Goal: Transaction & Acquisition: Purchase product/service

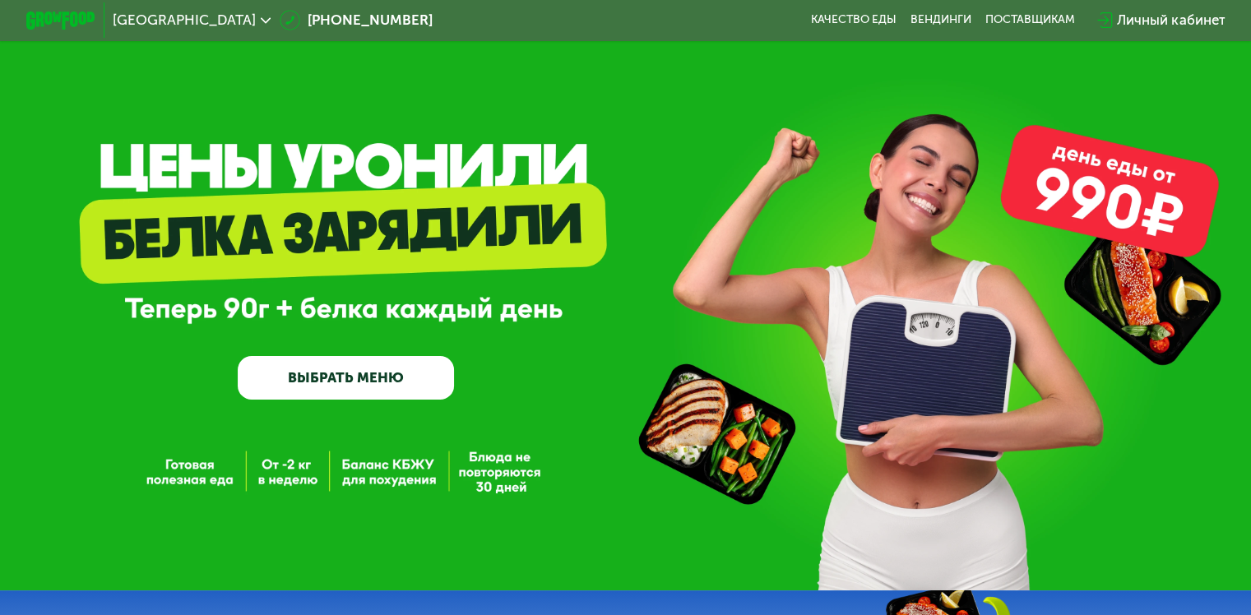
click at [348, 385] on link "ВЫБРАТЬ МЕНЮ" at bounding box center [346, 378] width 216 height 44
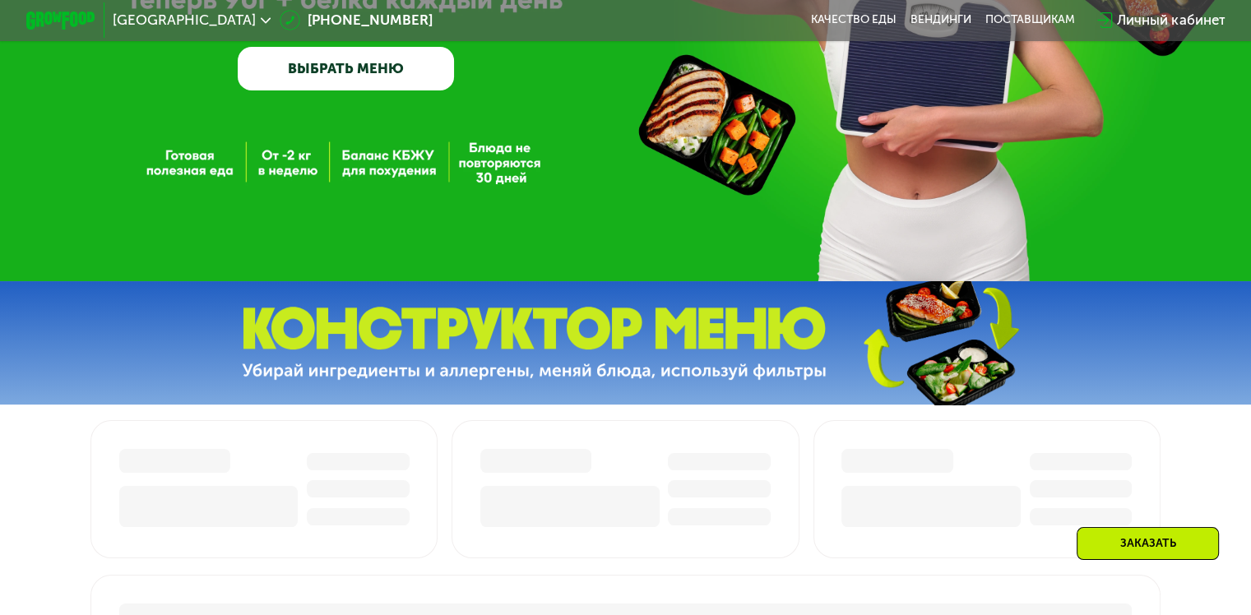
scroll to position [309, 0]
click at [398, 83] on link "ВЫБРАТЬ МЕНЮ" at bounding box center [346, 69] width 216 height 44
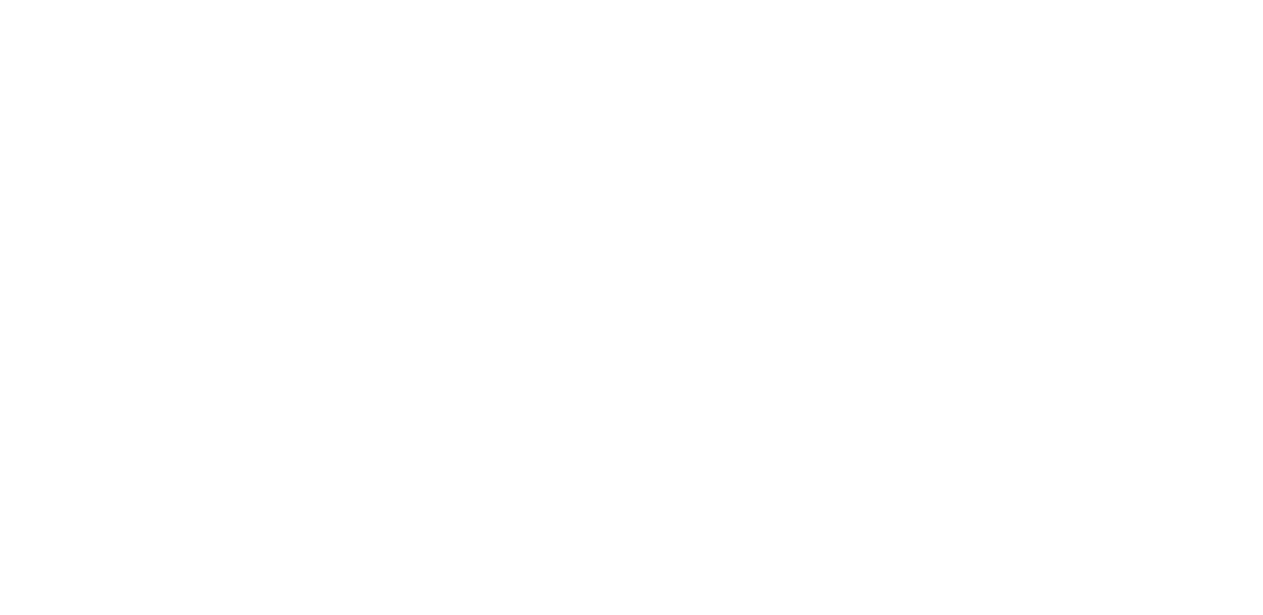
click at [443, 280] on div "Заказать" at bounding box center [631, 307] width 1263 height 615
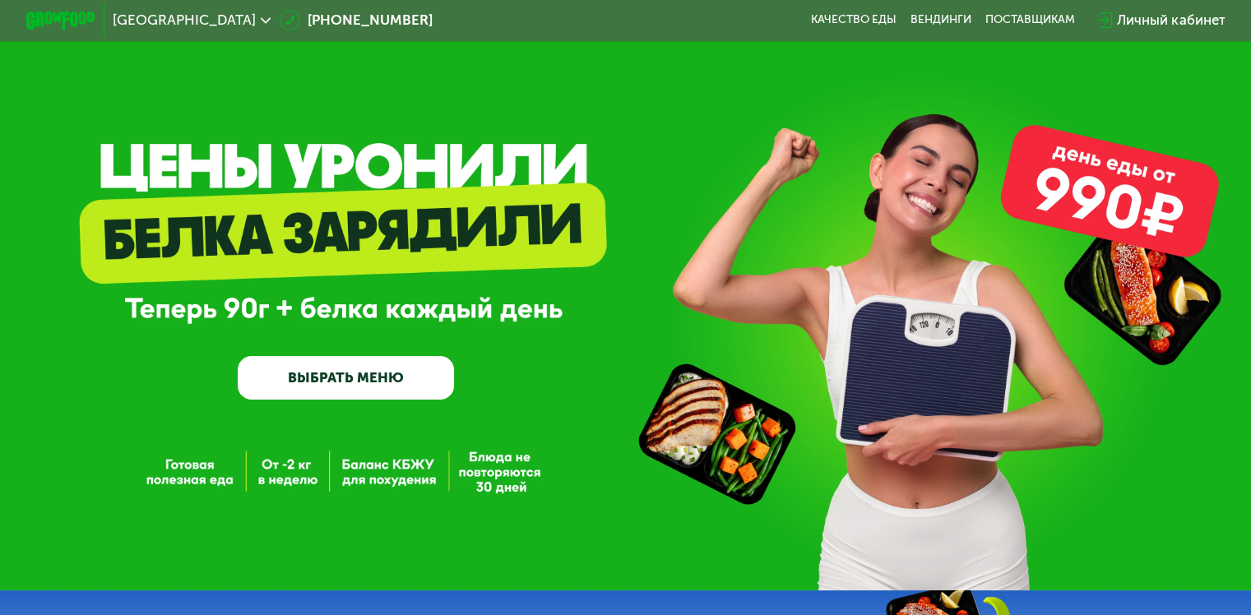
click at [351, 378] on link "ВЫБРАТЬ МЕНЮ" at bounding box center [346, 378] width 216 height 44
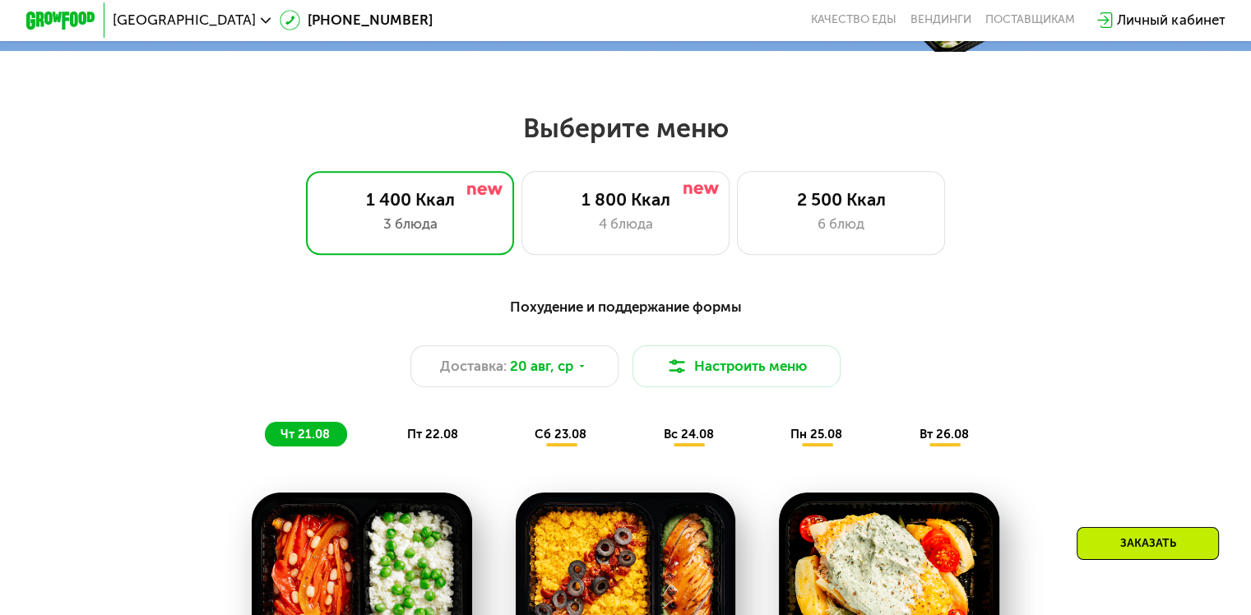
scroll to position [740, 0]
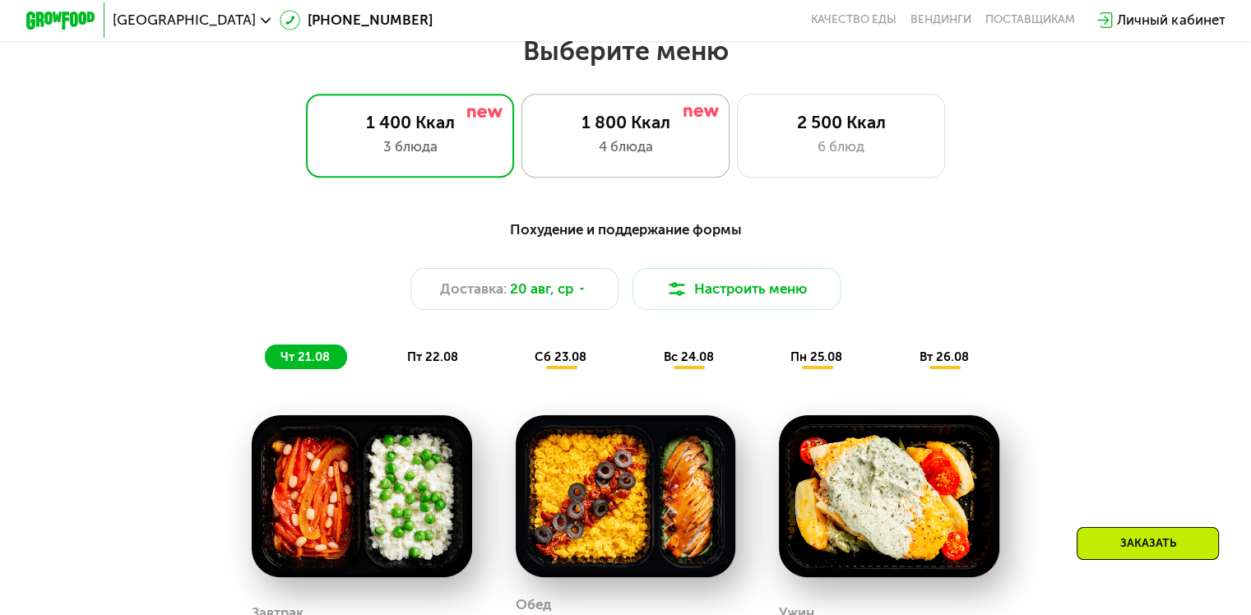
click at [685, 131] on div "1 800 Ккал" at bounding box center [625, 122] width 172 height 21
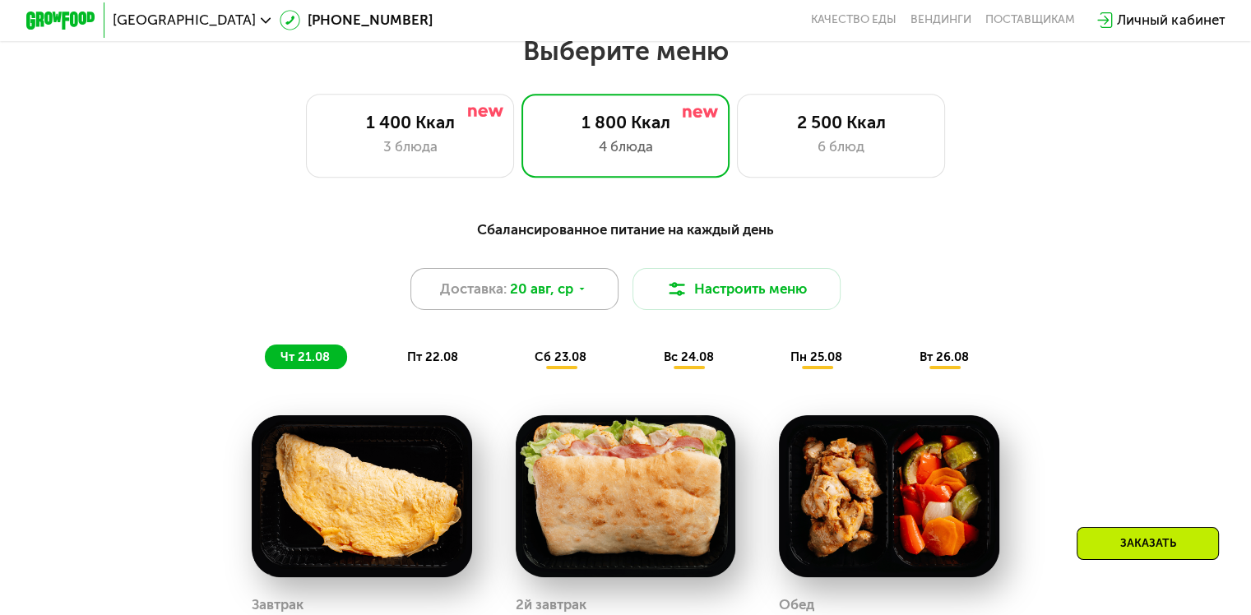
click at [565, 296] on span "20 авг, ср" at bounding box center [541, 289] width 63 height 21
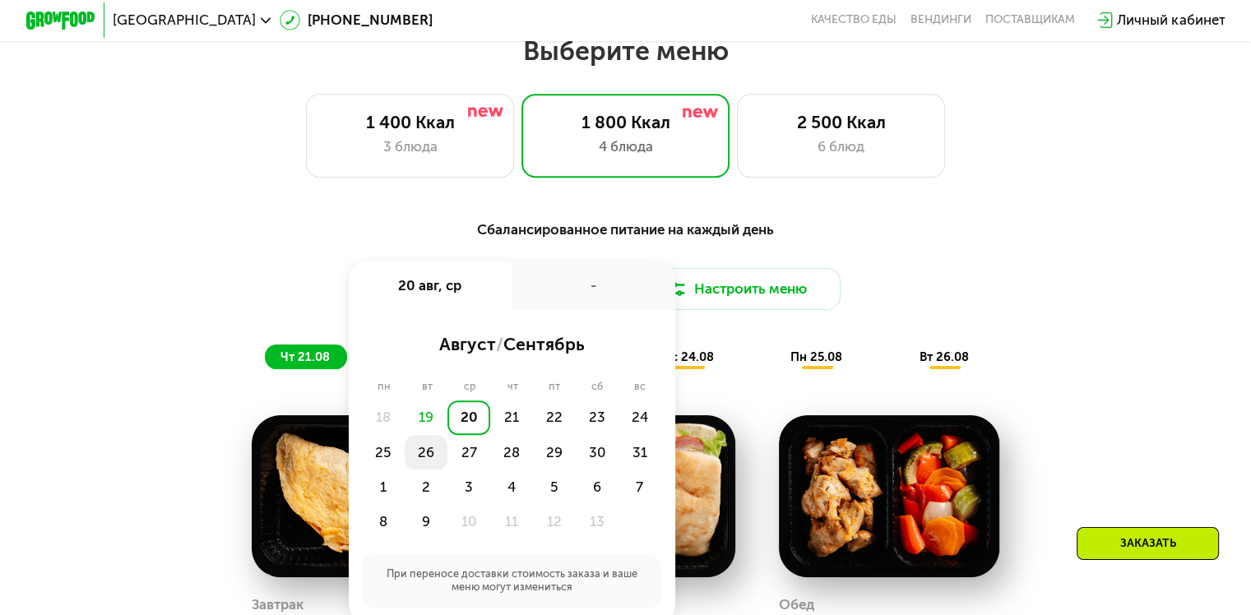
click at [447, 469] on div "26" at bounding box center [468, 452] width 43 height 35
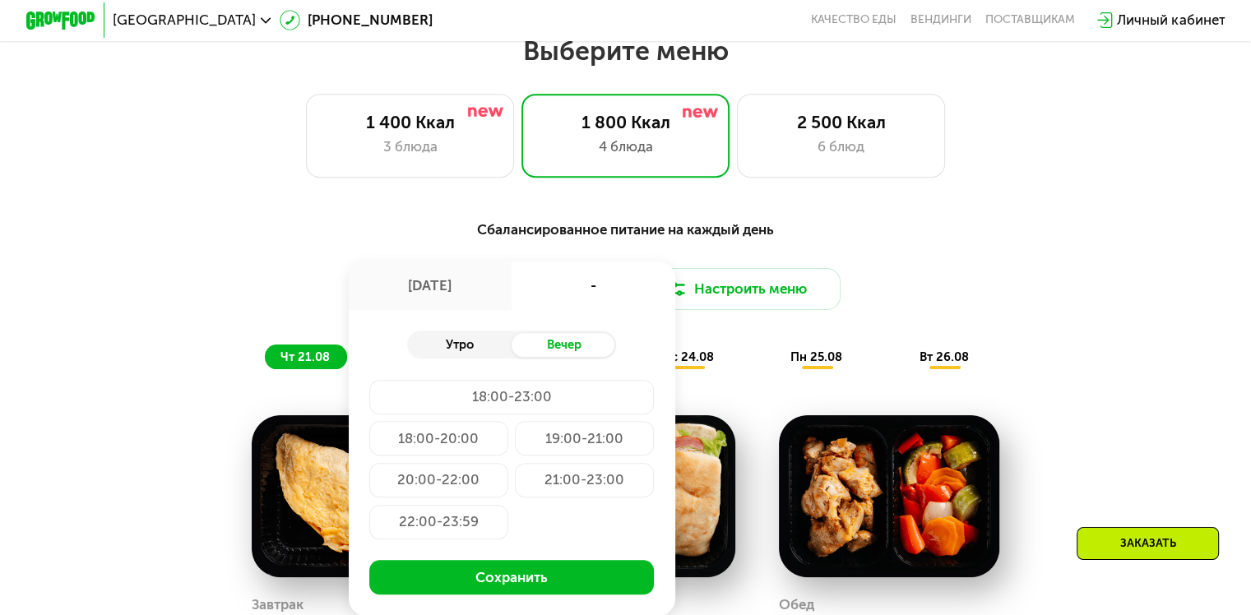
click at [461, 352] on div "Утро" at bounding box center [459, 345] width 104 height 25
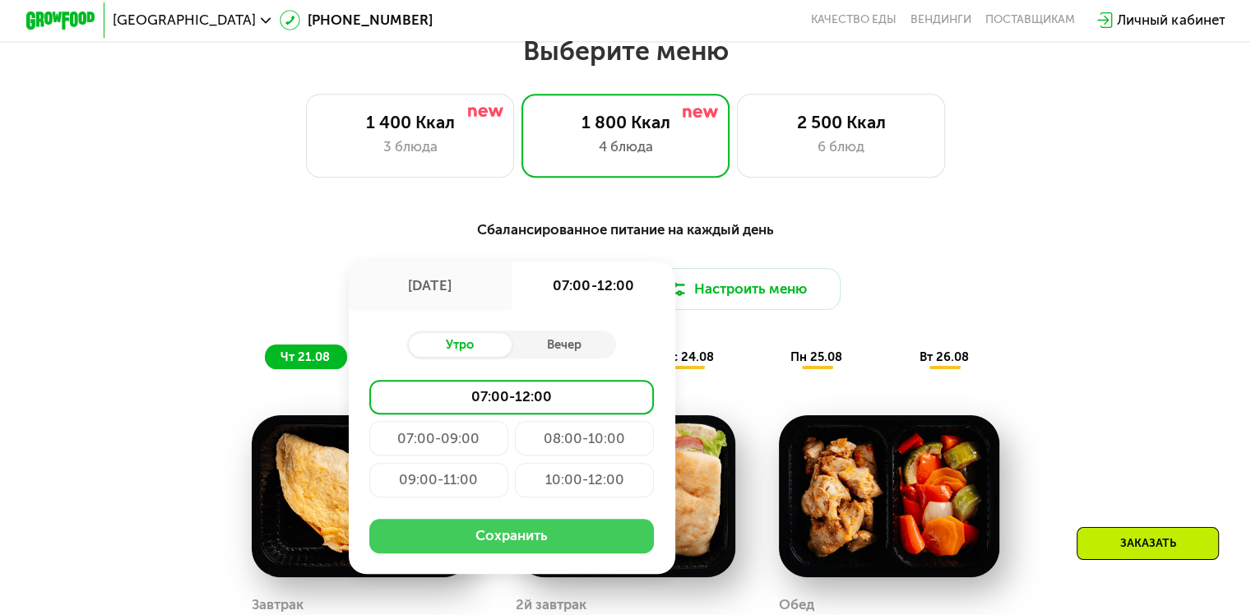
click at [487, 552] on button "Сохранить" at bounding box center [511, 536] width 284 height 35
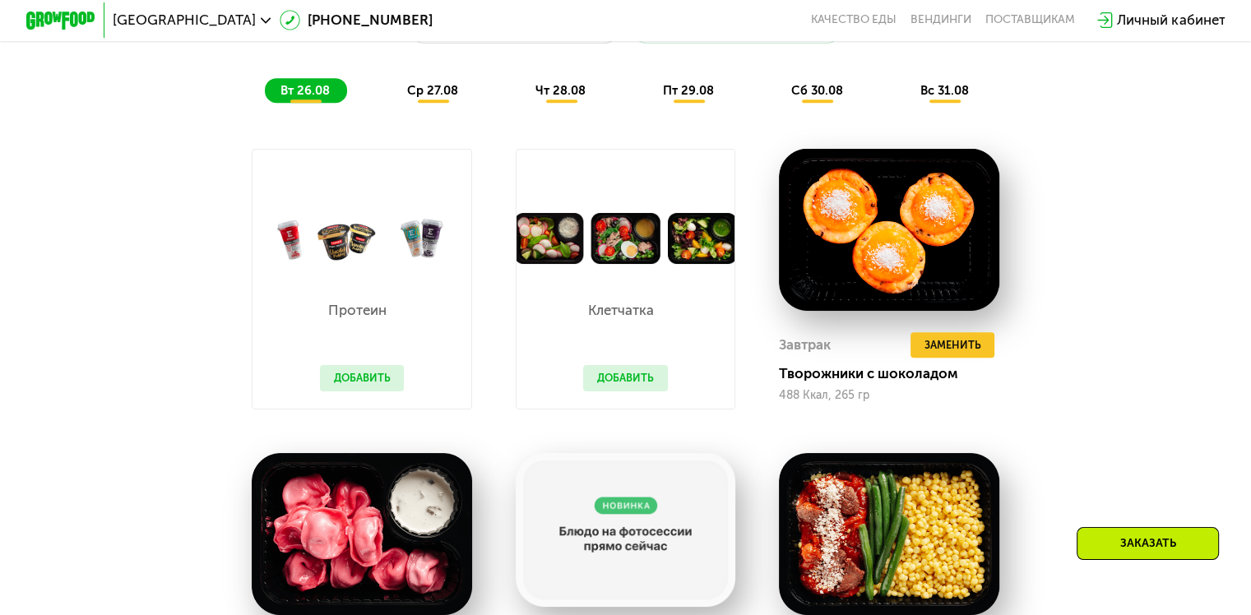
scroll to position [996, 0]
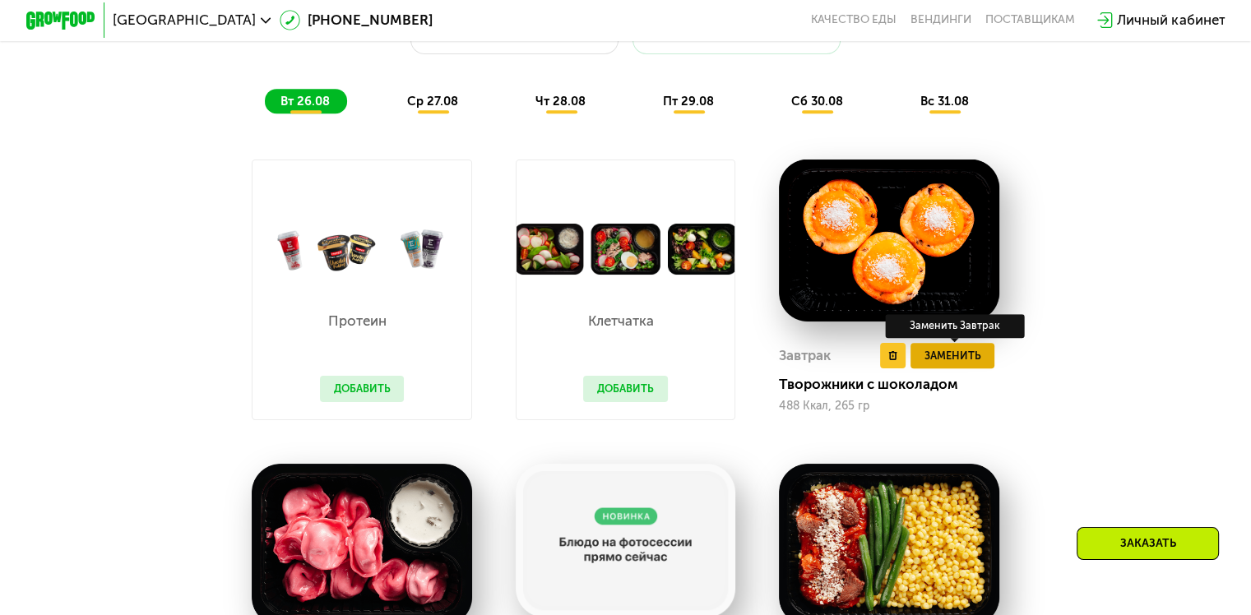
click at [950, 364] on span "Заменить" at bounding box center [951, 355] width 57 height 17
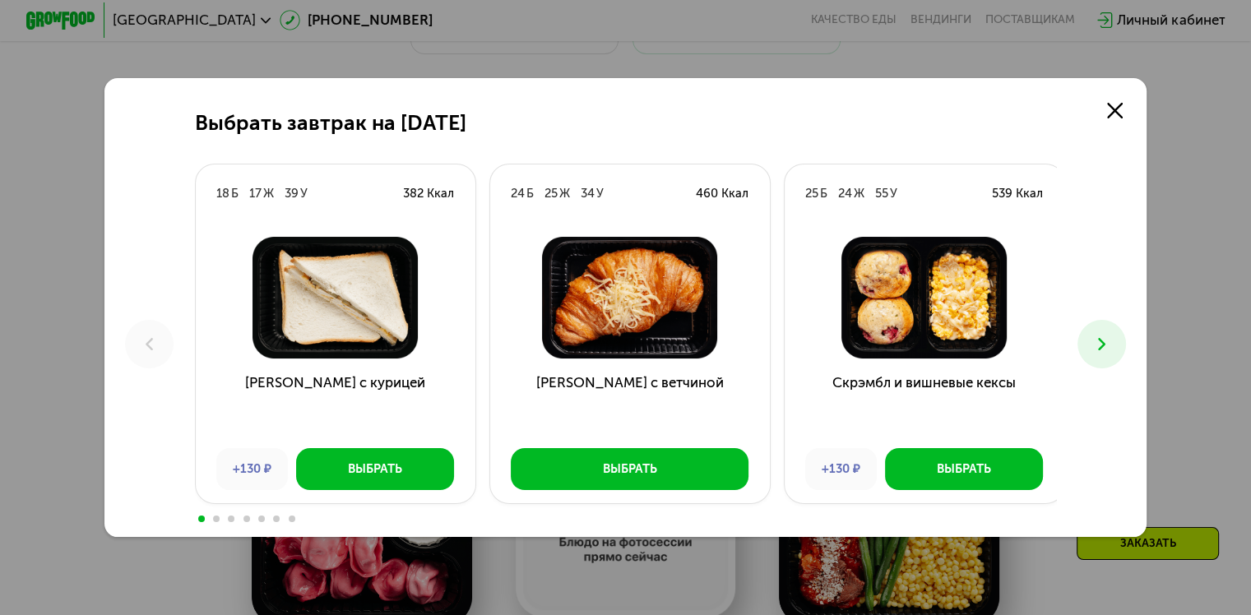
click at [1099, 337] on icon at bounding box center [1101, 344] width 21 height 21
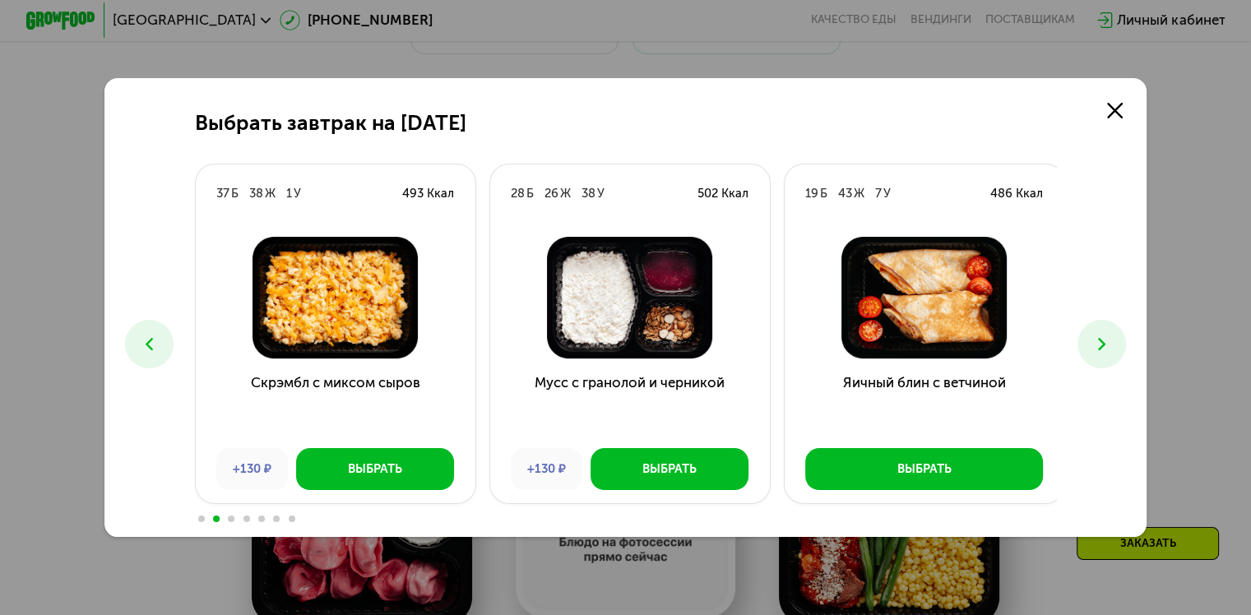
click at [1099, 337] on icon at bounding box center [1101, 344] width 21 height 21
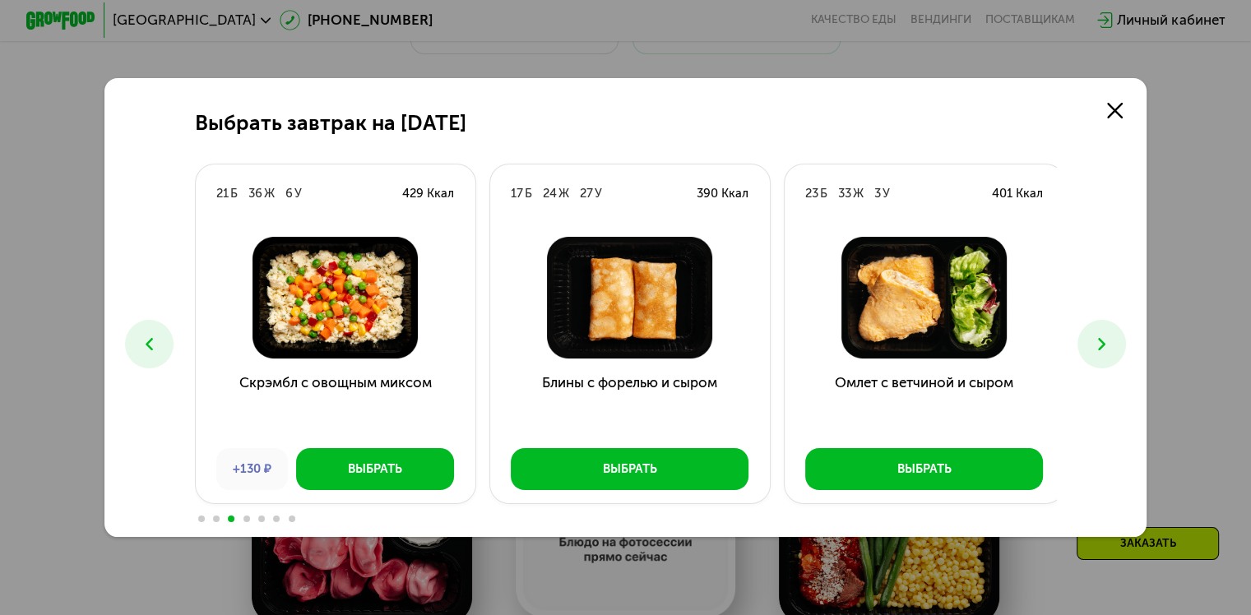
click at [1099, 337] on icon at bounding box center [1101, 344] width 21 height 21
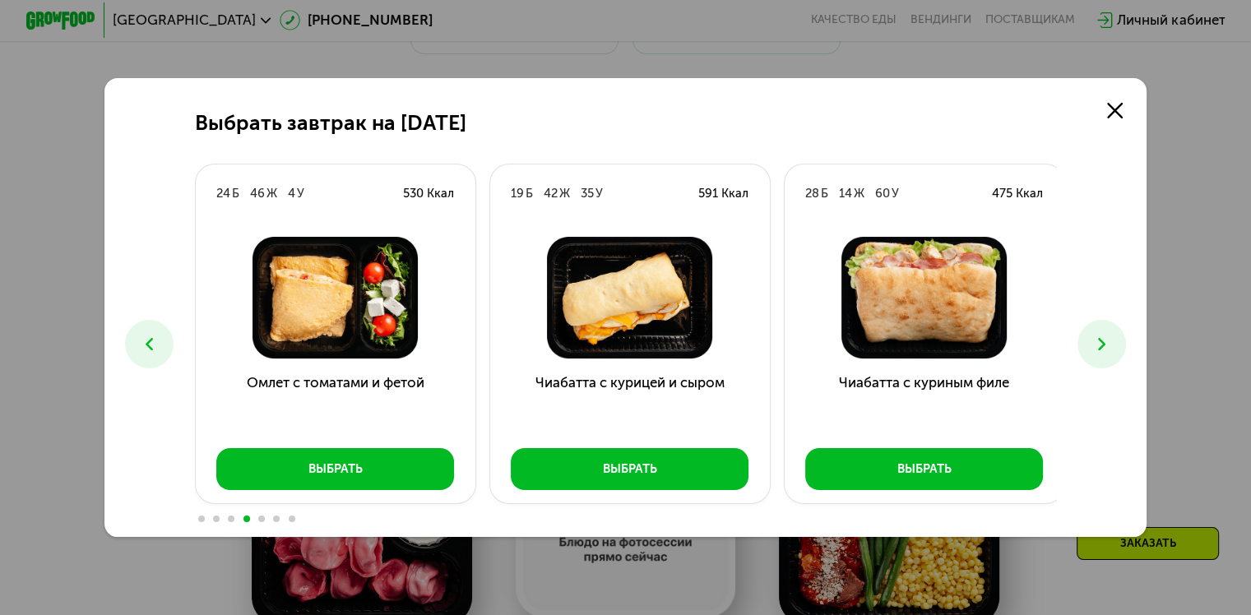
click at [1099, 337] on icon at bounding box center [1101, 344] width 21 height 21
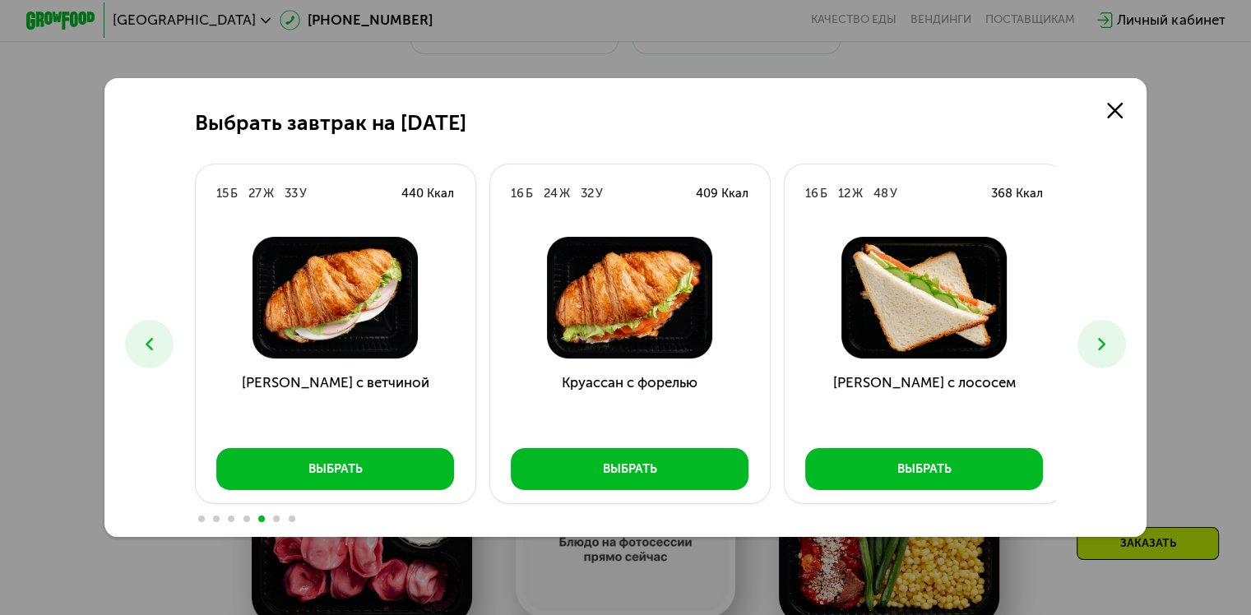
click at [1099, 337] on icon at bounding box center [1101, 344] width 21 height 21
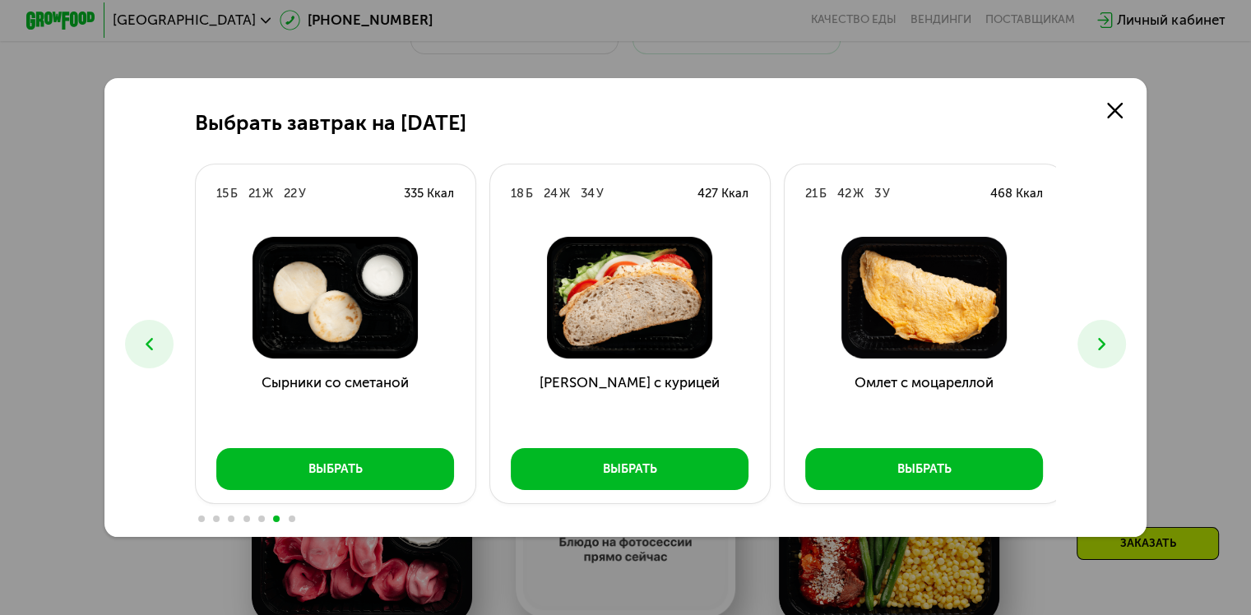
click at [1099, 337] on icon at bounding box center [1101, 344] width 21 height 21
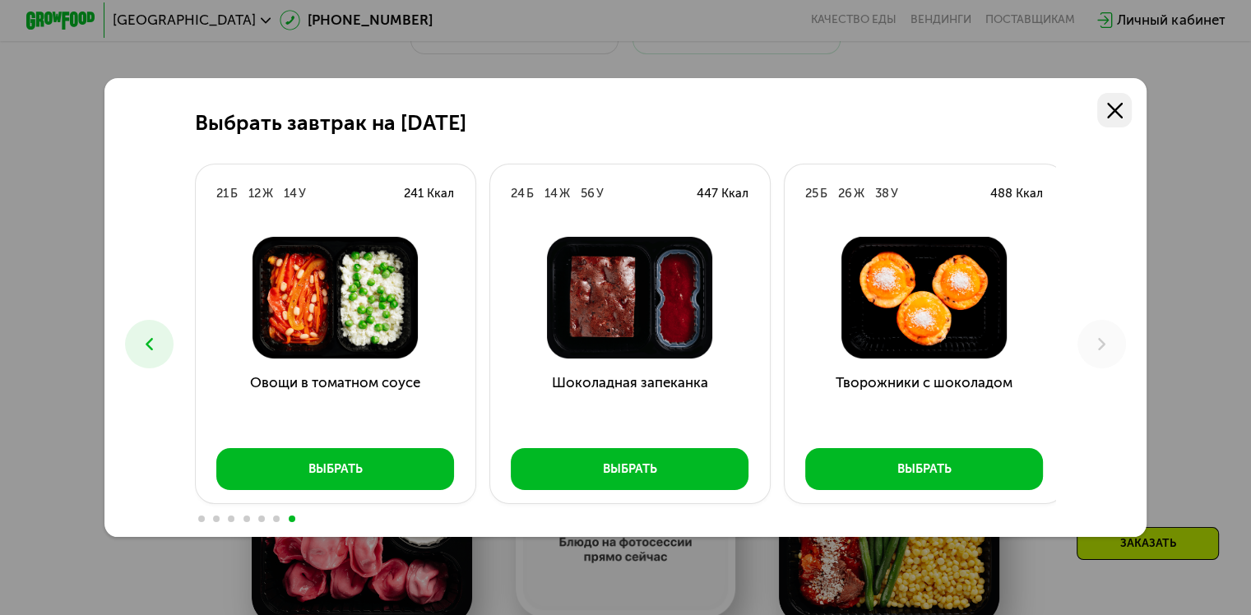
click at [1121, 107] on use at bounding box center [1115, 111] width 16 height 16
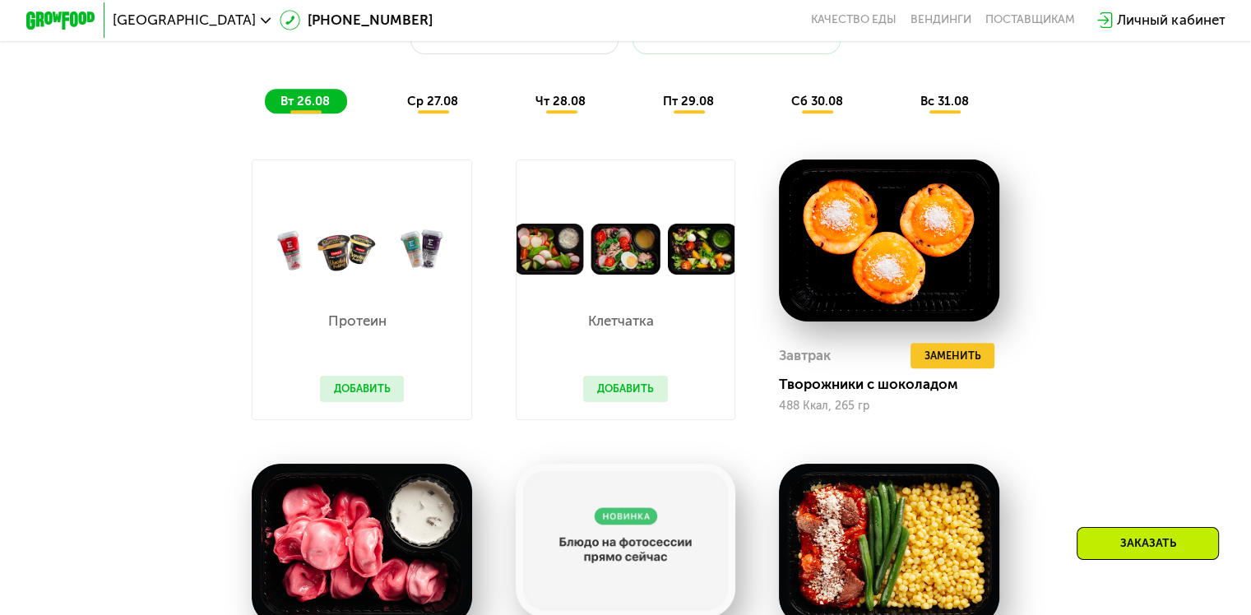
click at [1137, 326] on div "Сбалансированное питание на каждый день Доставка: 26 авг, вт Настроить меню вт …" at bounding box center [625, 465] width 1070 height 1024
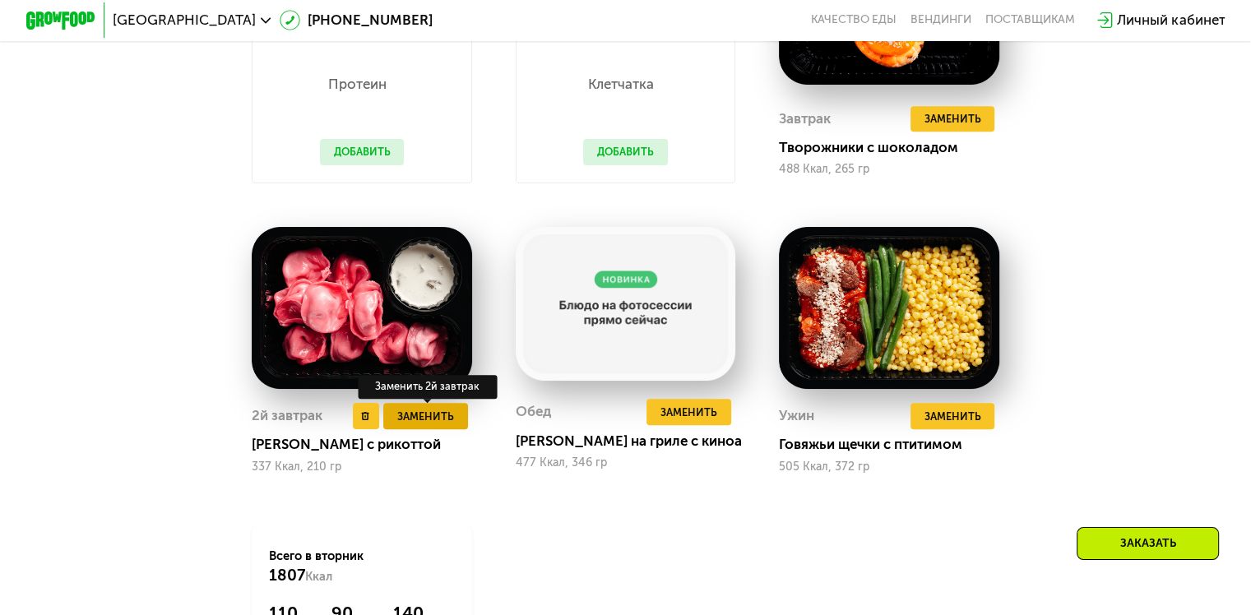
click at [408, 425] on span "Заменить" at bounding box center [425, 416] width 57 height 17
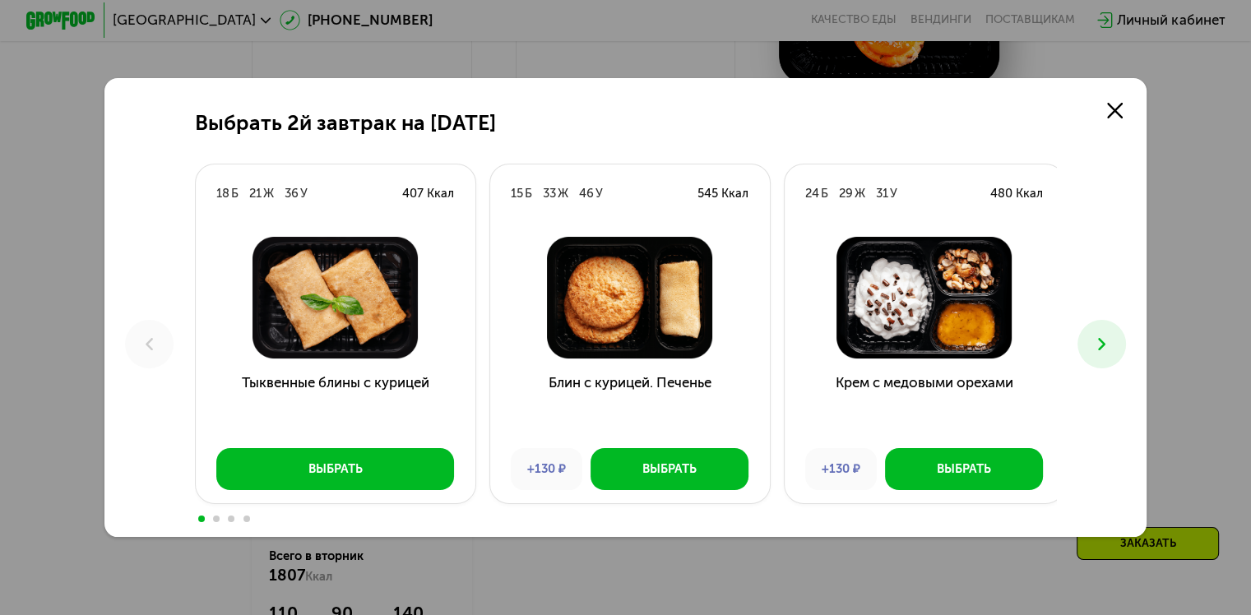
click at [1105, 338] on icon at bounding box center [1101, 344] width 21 height 21
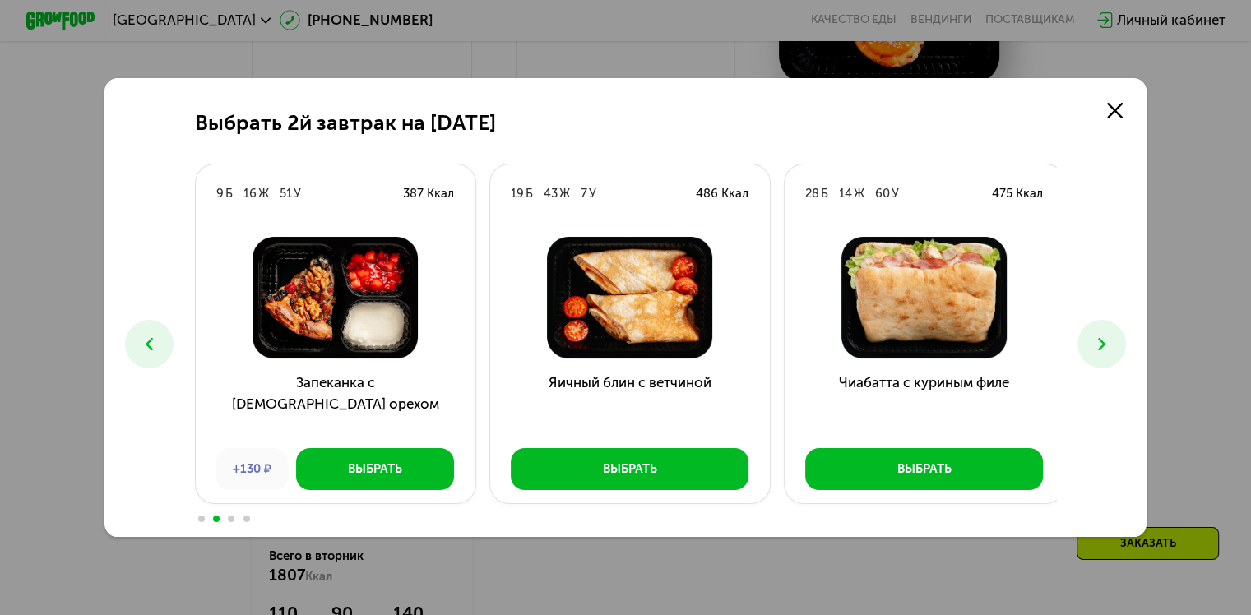
click at [1105, 338] on icon at bounding box center [1101, 344] width 21 height 21
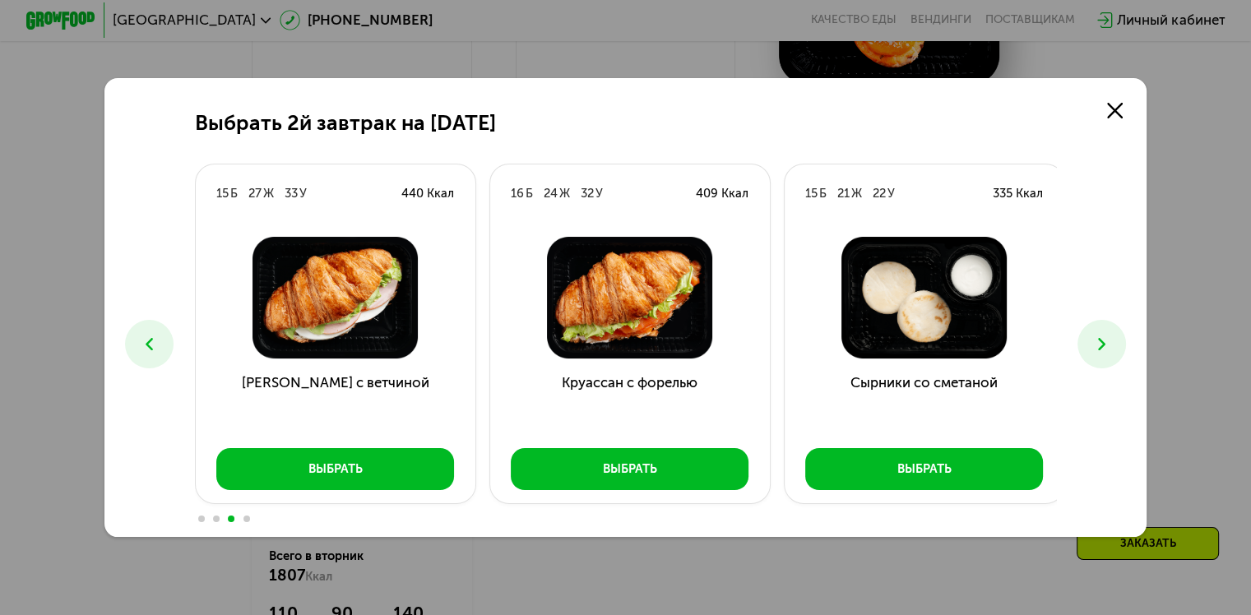
click at [1105, 338] on icon at bounding box center [1101, 344] width 21 height 21
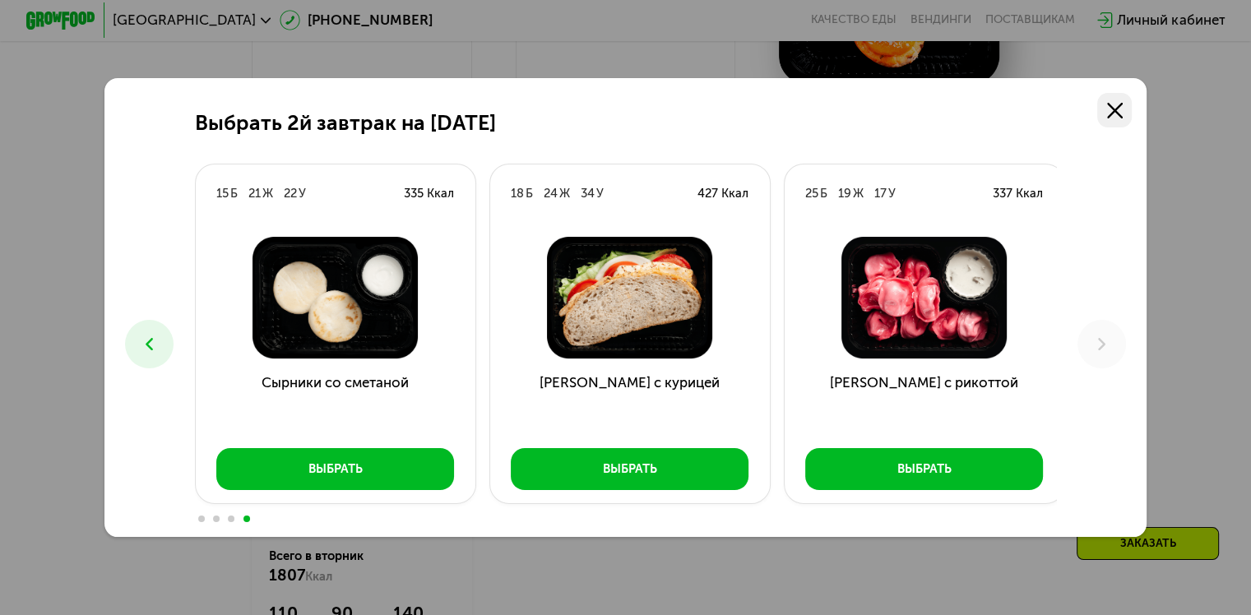
click at [1117, 112] on icon at bounding box center [1115, 111] width 16 height 16
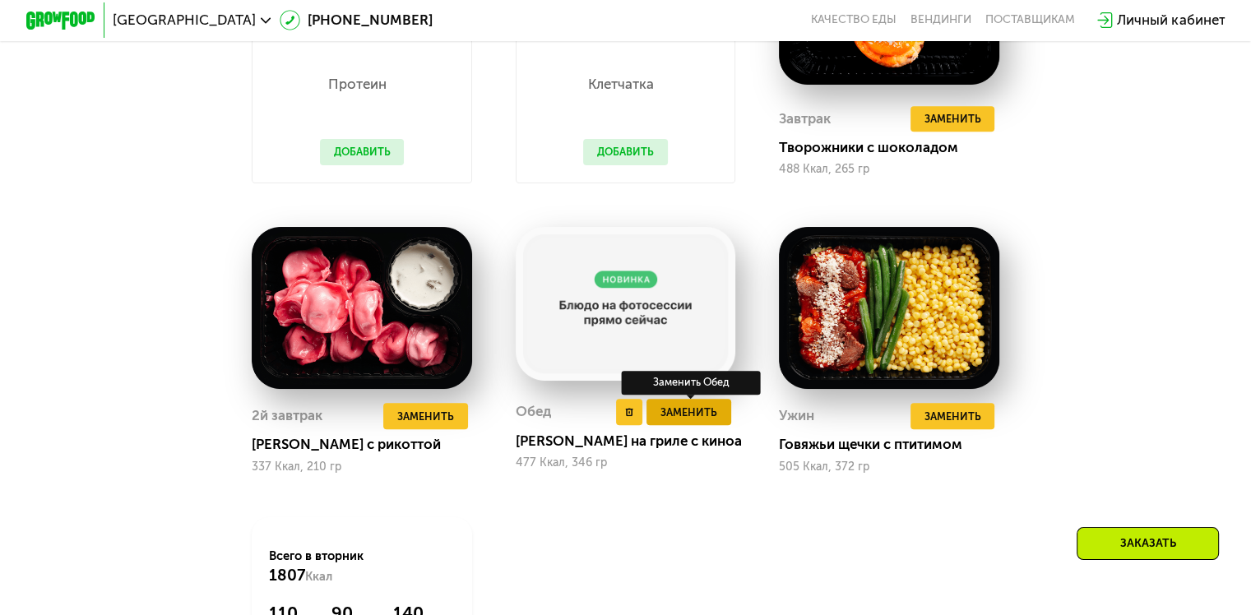
click at [679, 421] on span "Заменить" at bounding box center [688, 412] width 57 height 17
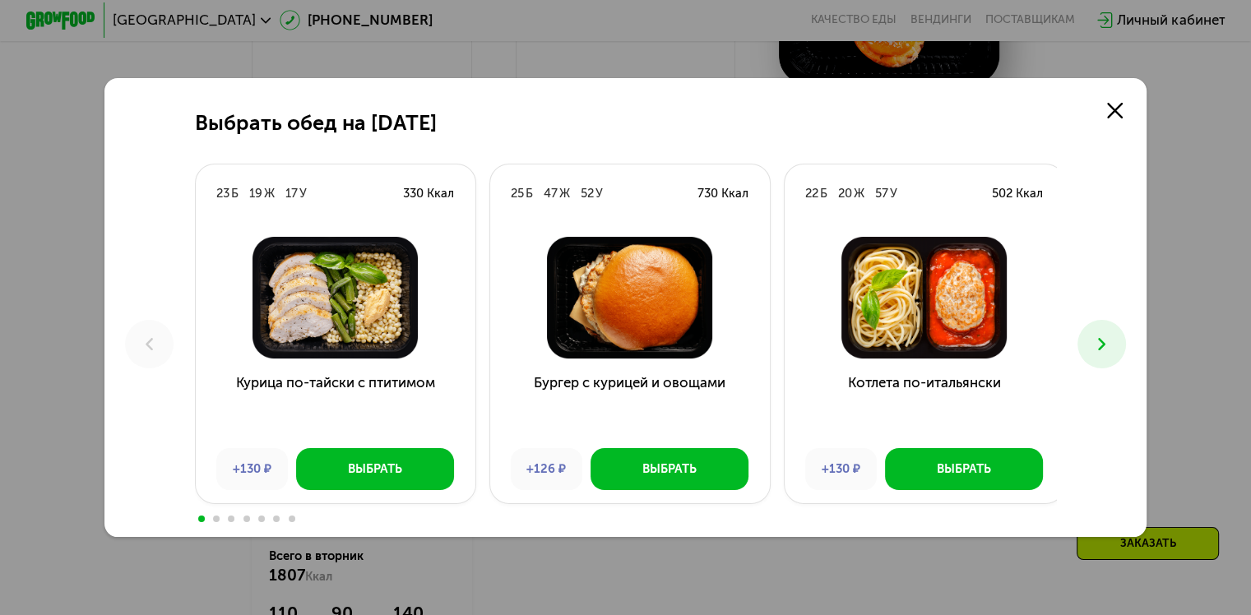
click at [1126, 345] on button at bounding box center [1101, 344] width 49 height 49
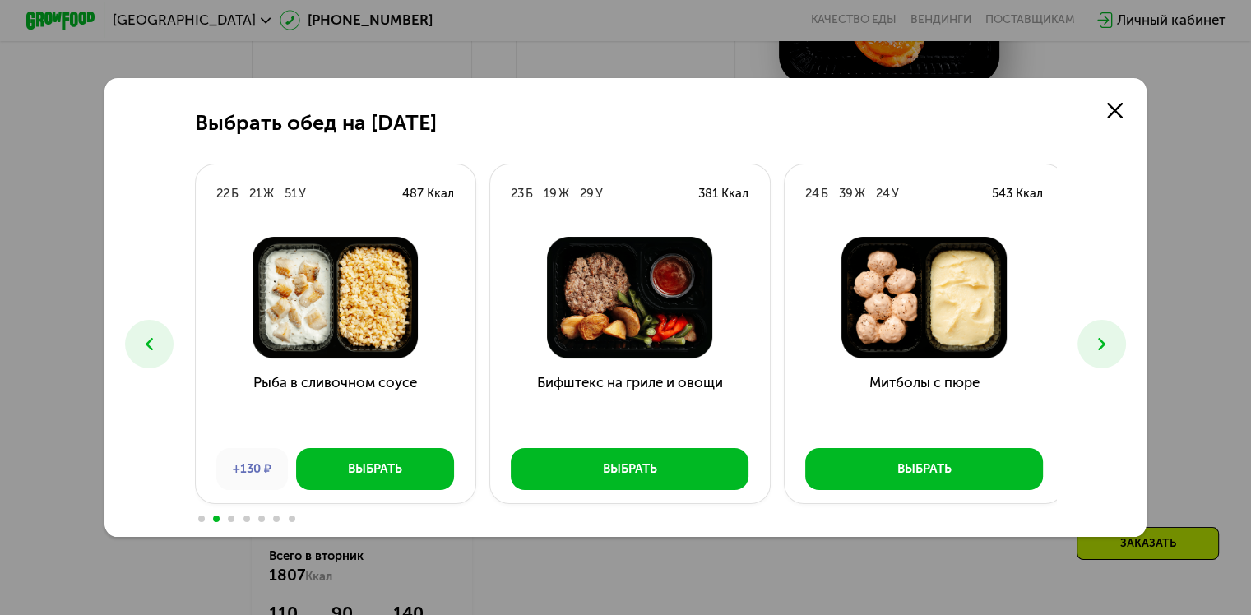
click at [1126, 345] on button at bounding box center [1101, 344] width 49 height 49
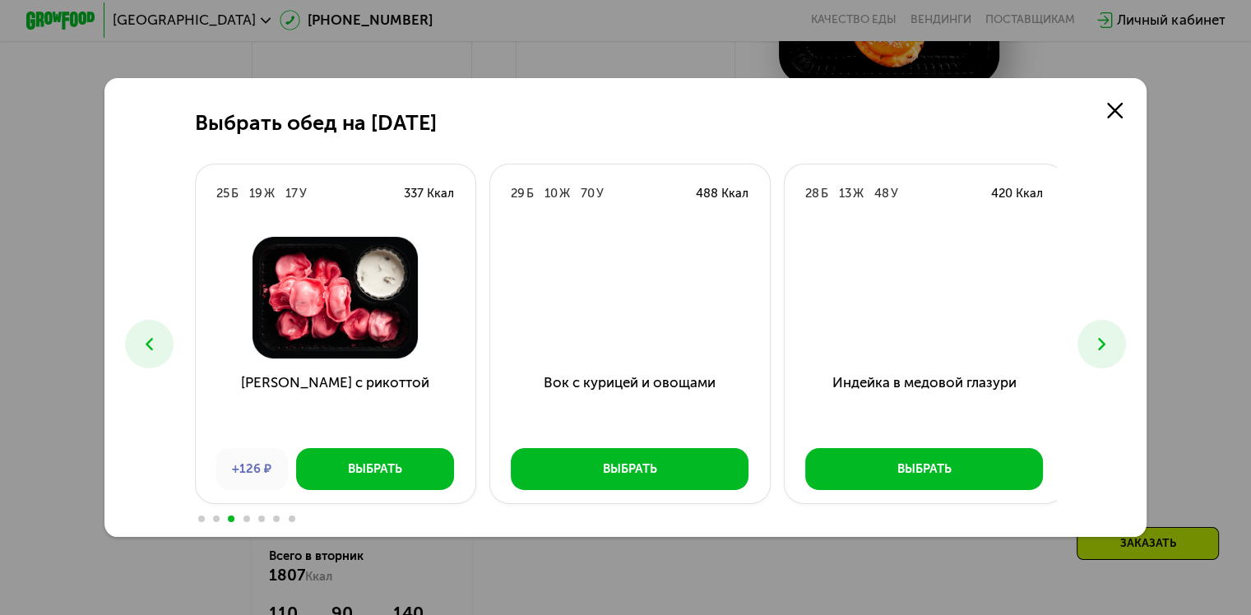
click at [1126, 345] on button at bounding box center [1101, 344] width 49 height 49
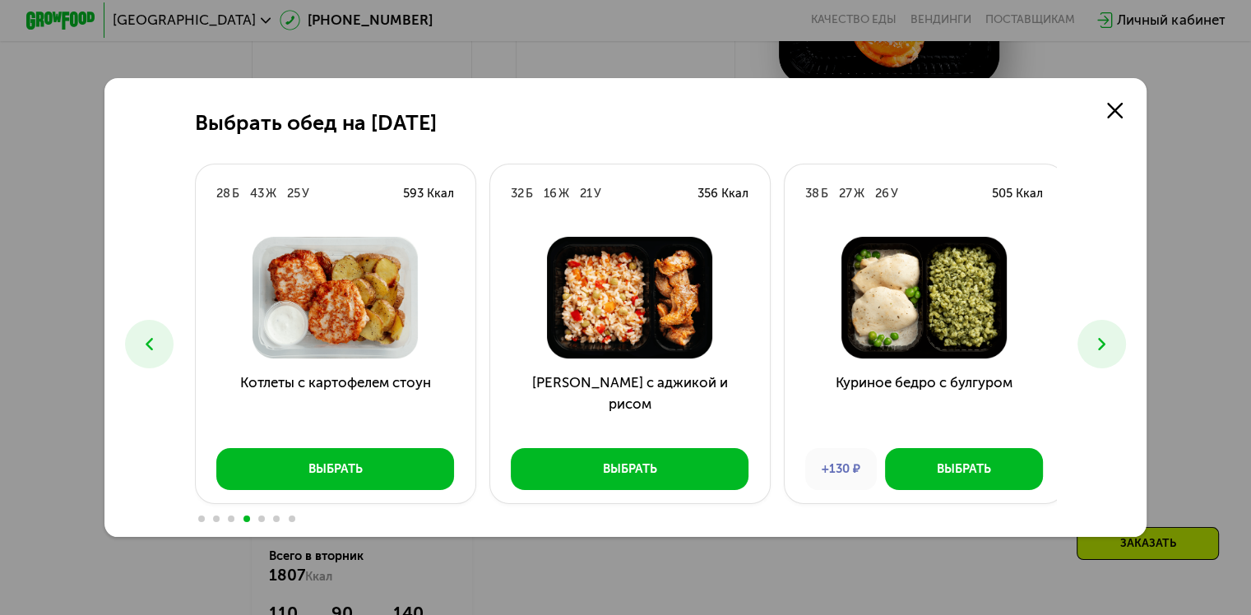
click at [1126, 345] on button at bounding box center [1101, 344] width 49 height 49
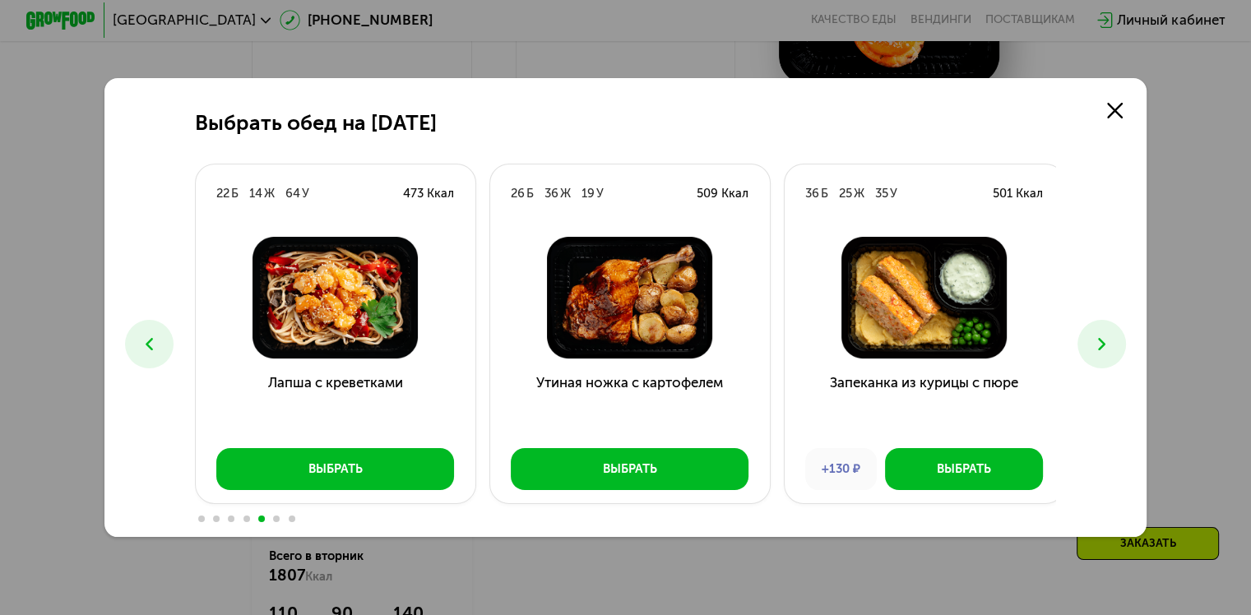
click at [1126, 345] on button at bounding box center [1101, 344] width 49 height 49
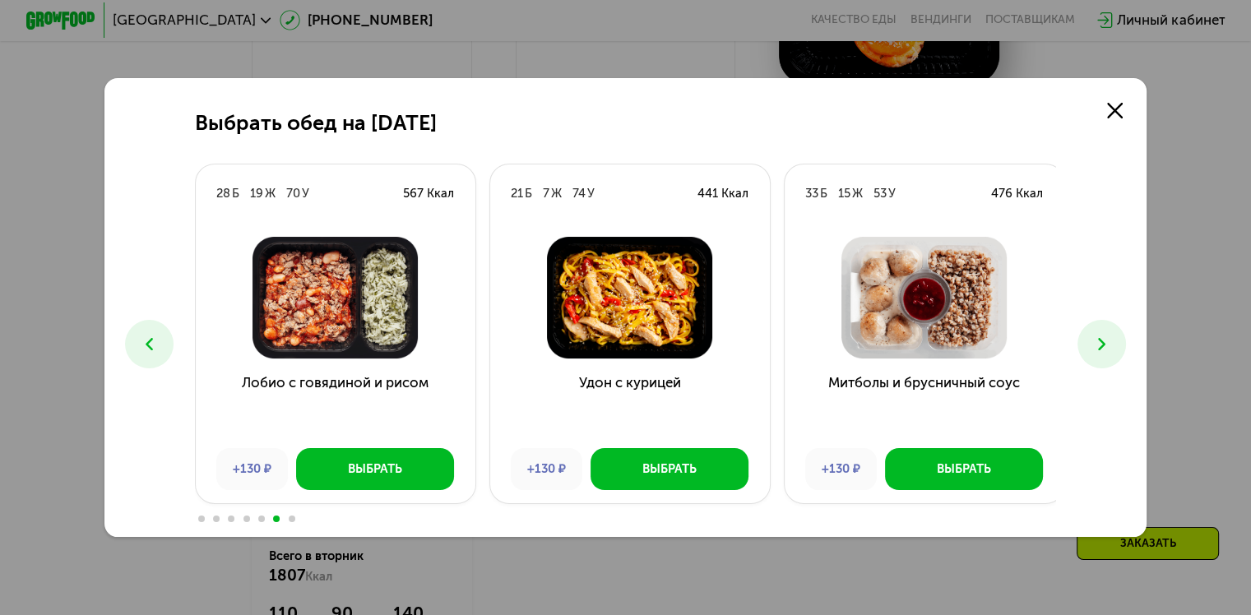
click at [1126, 345] on button at bounding box center [1101, 344] width 49 height 49
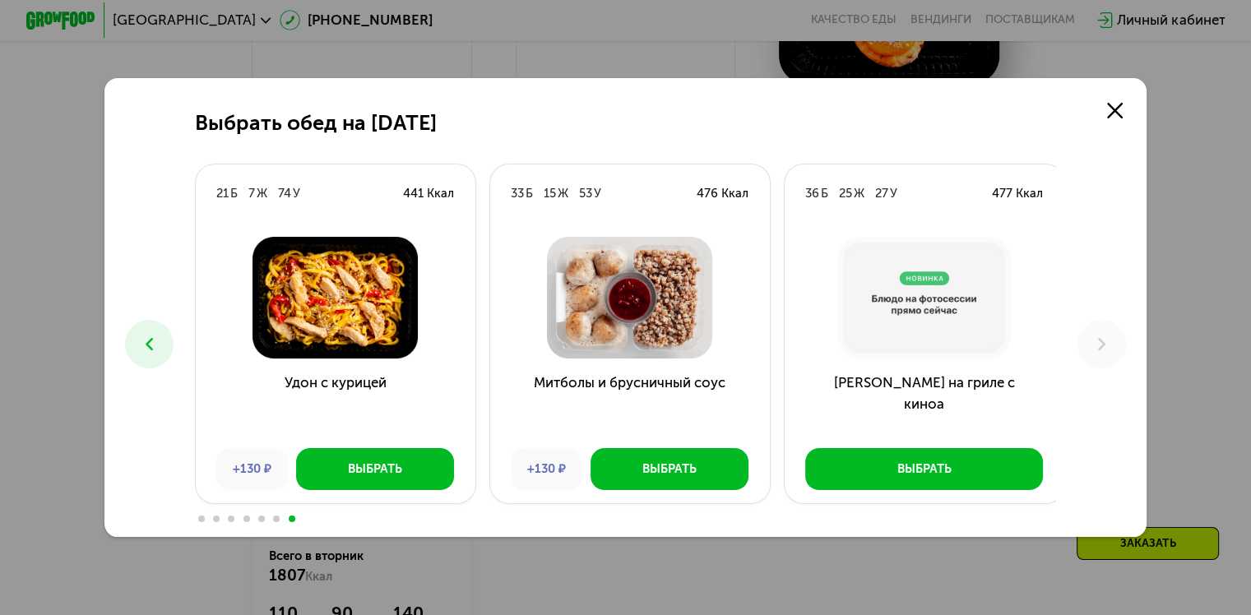
click at [1186, 326] on div "Выбрать обед на 26 августа 23 Б 19 Ж 17 У 330 Ккал Курица по-тайски с птитимом …" at bounding box center [625, 307] width 1251 height 615
click at [1116, 109] on icon at bounding box center [1115, 111] width 16 height 16
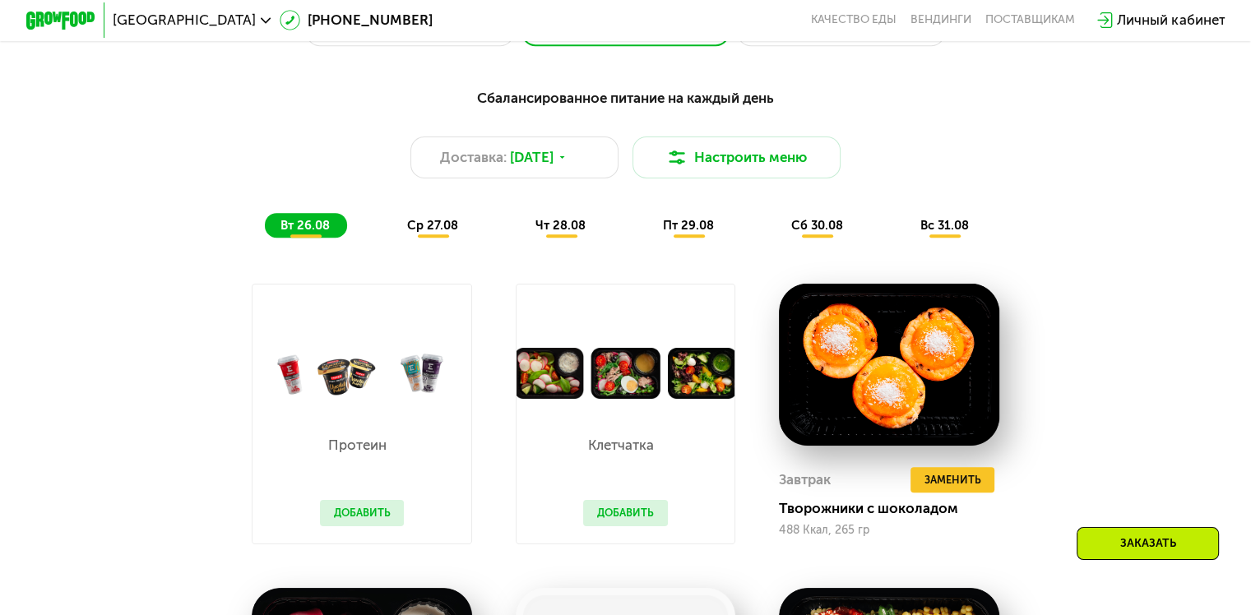
scroll to position [870, 0]
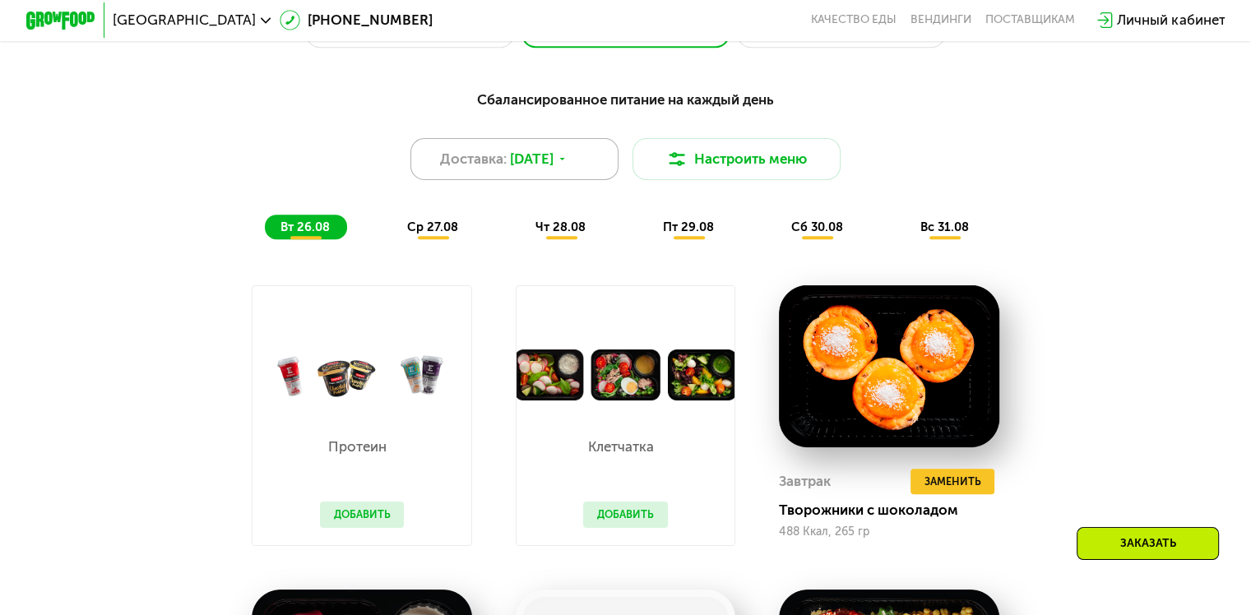
click at [571, 174] on div "Доставка: 26 авг, вт" at bounding box center [514, 159] width 209 height 42
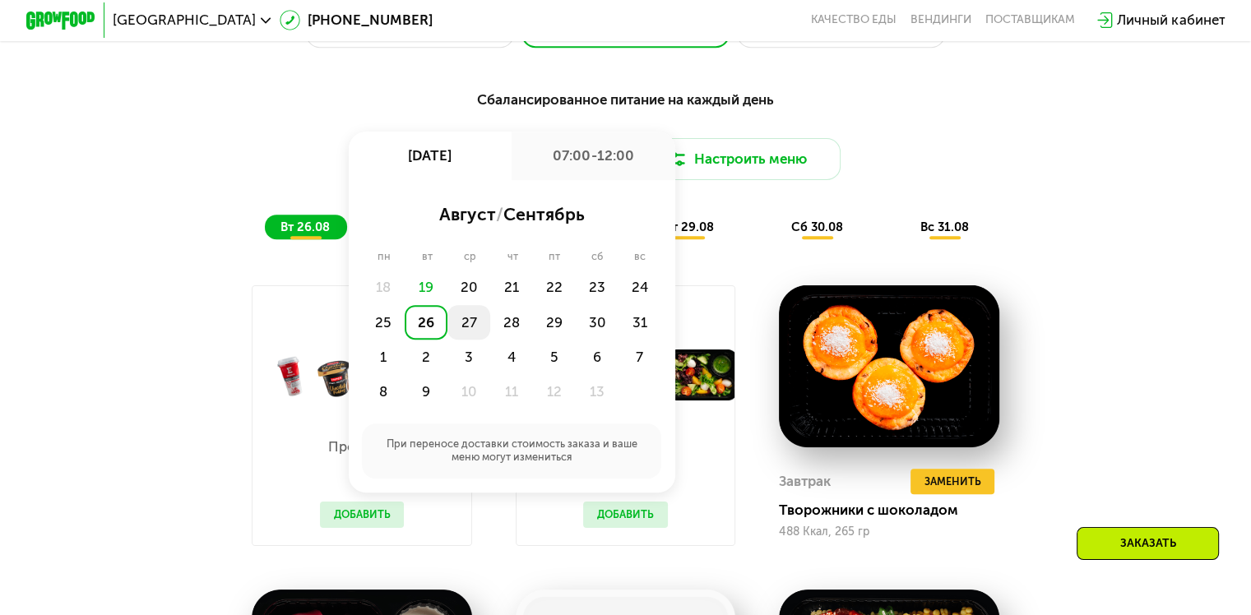
click at [490, 335] on div "27" at bounding box center [511, 322] width 43 height 35
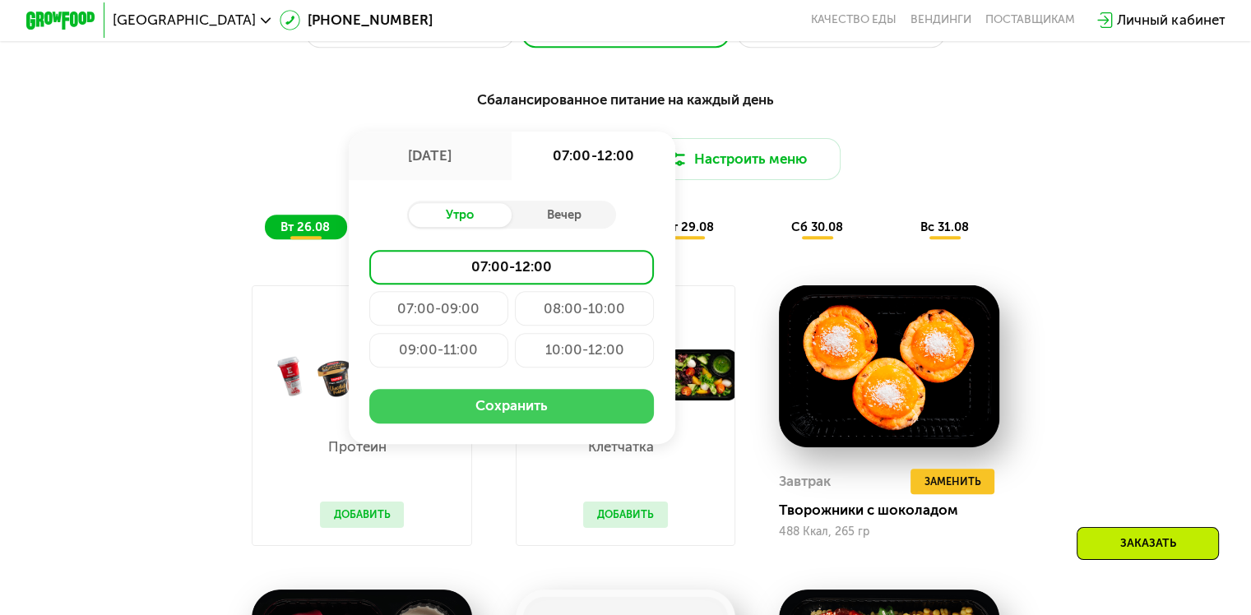
click at [511, 418] on button "Сохранить" at bounding box center [511, 406] width 284 height 35
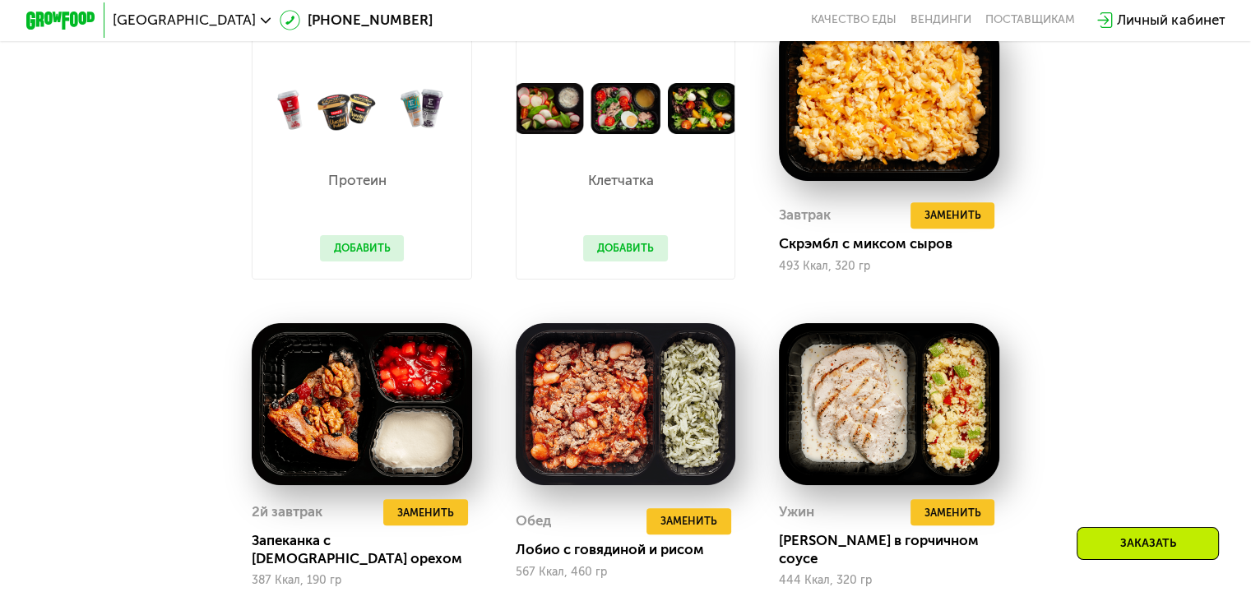
scroll to position [1150, 0]
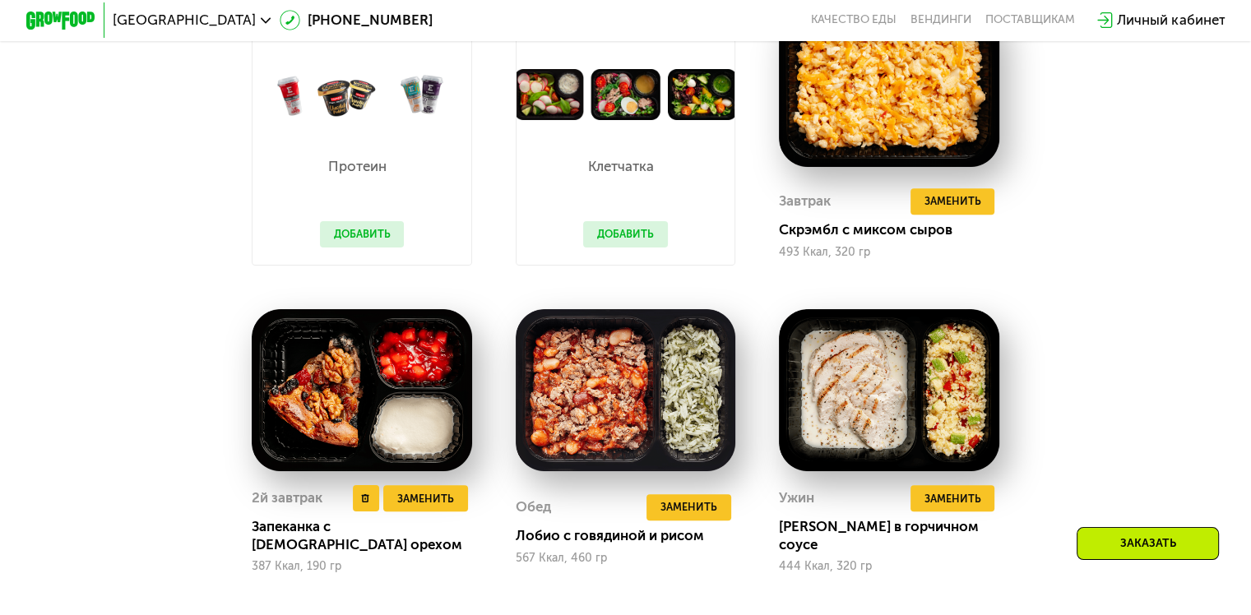
click at [329, 419] on img at bounding box center [362, 390] width 220 height 162
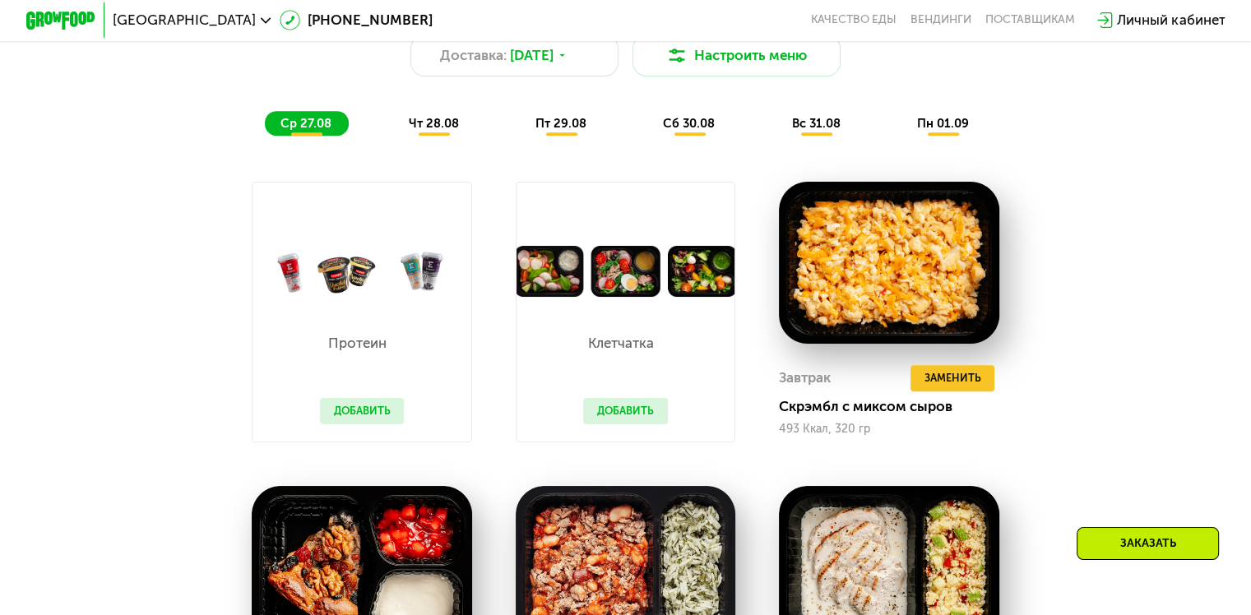
scroll to position [972, 0]
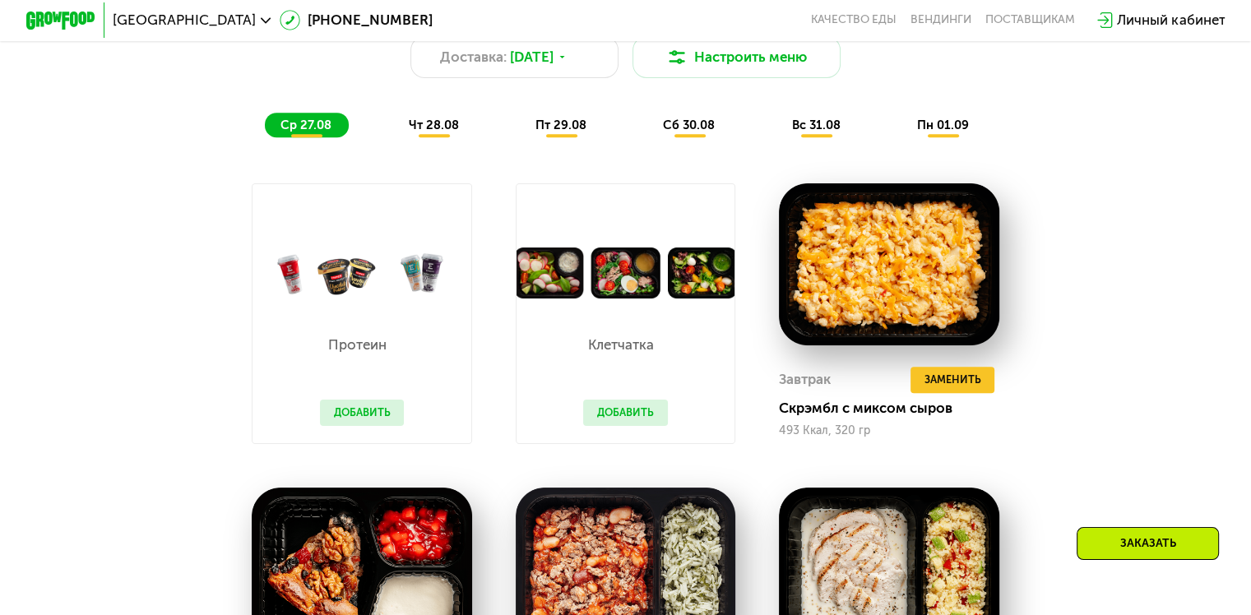
click at [520, 137] on div "чт 28.08" at bounding box center [562, 125] width 84 height 25
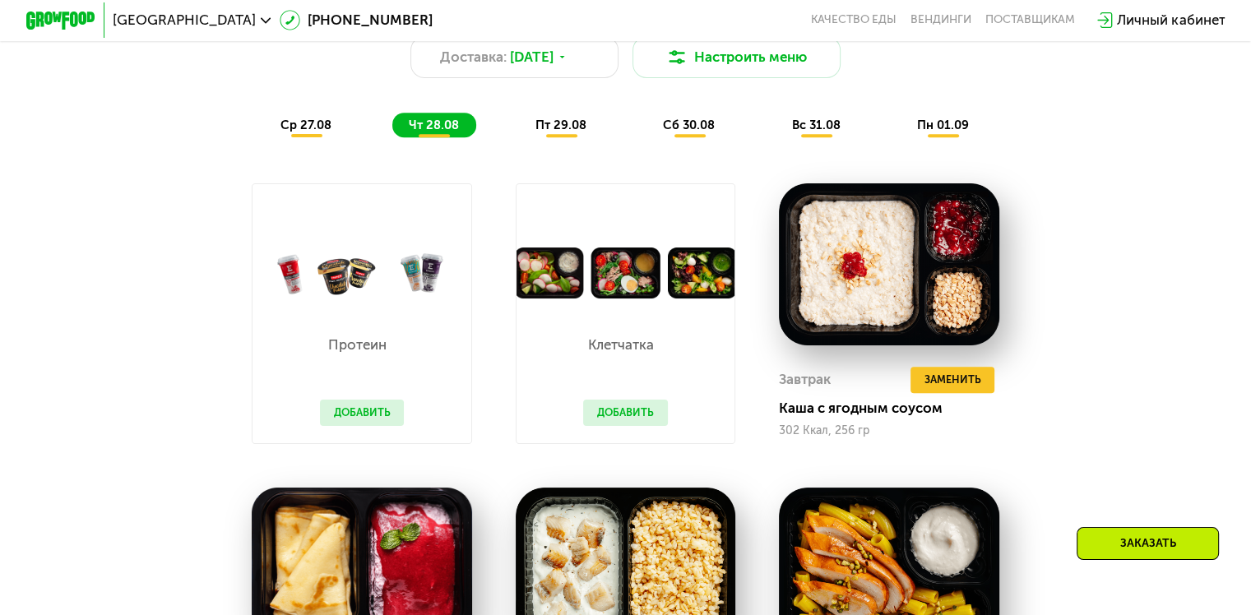
click at [1101, 314] on div "Сбалансированное питание на каждый день Доставка: 27 авг, ср Настроить меню ср …" at bounding box center [625, 489] width 1070 height 1024
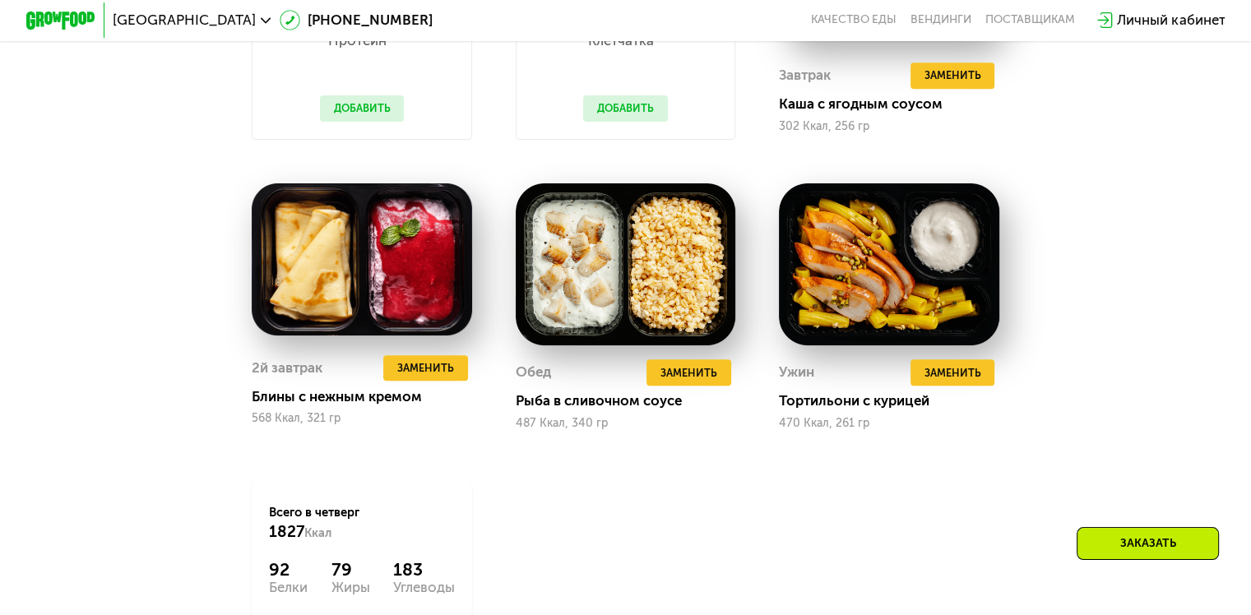
scroll to position [1278, 0]
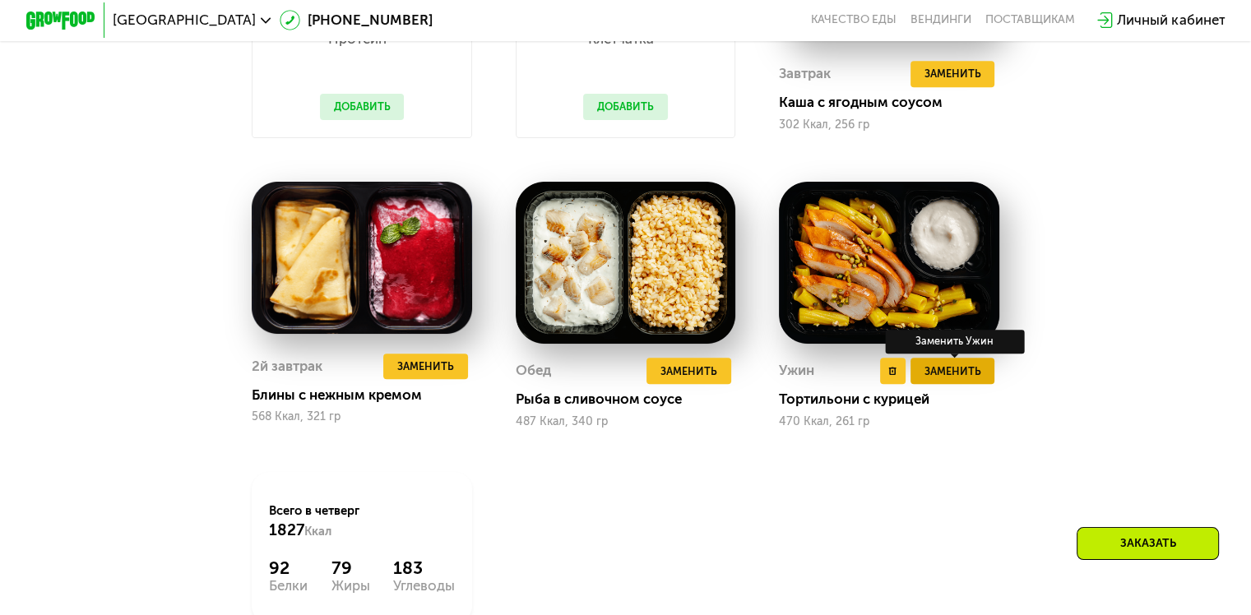
click at [941, 380] on span "Заменить" at bounding box center [951, 371] width 57 height 17
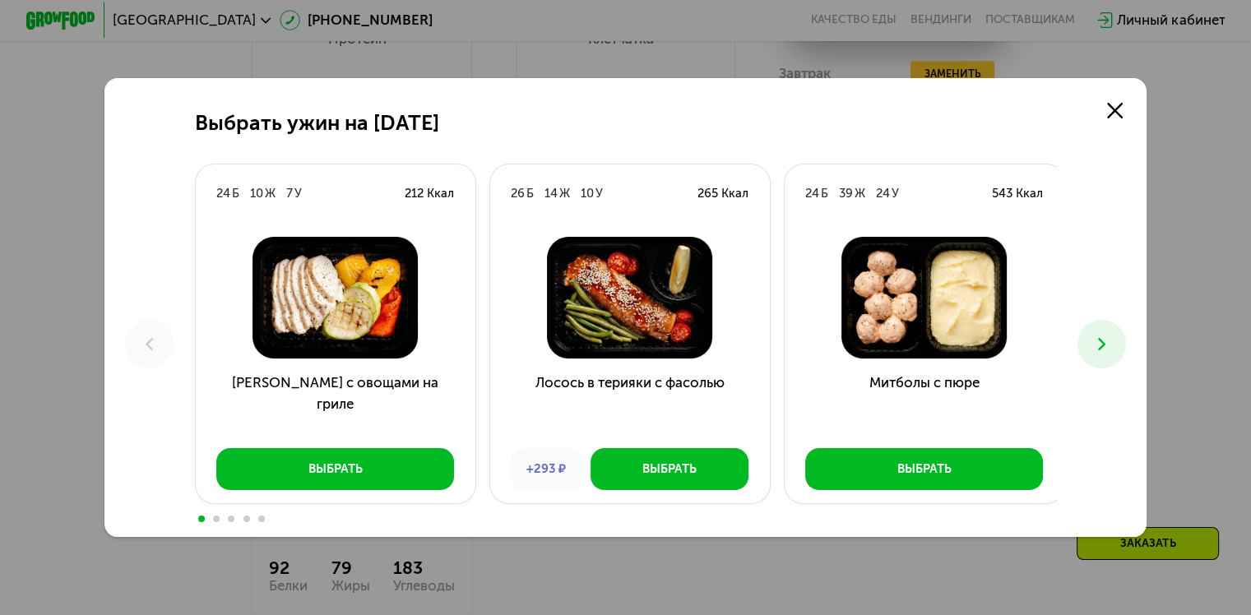
click at [1120, 326] on button at bounding box center [1101, 344] width 49 height 49
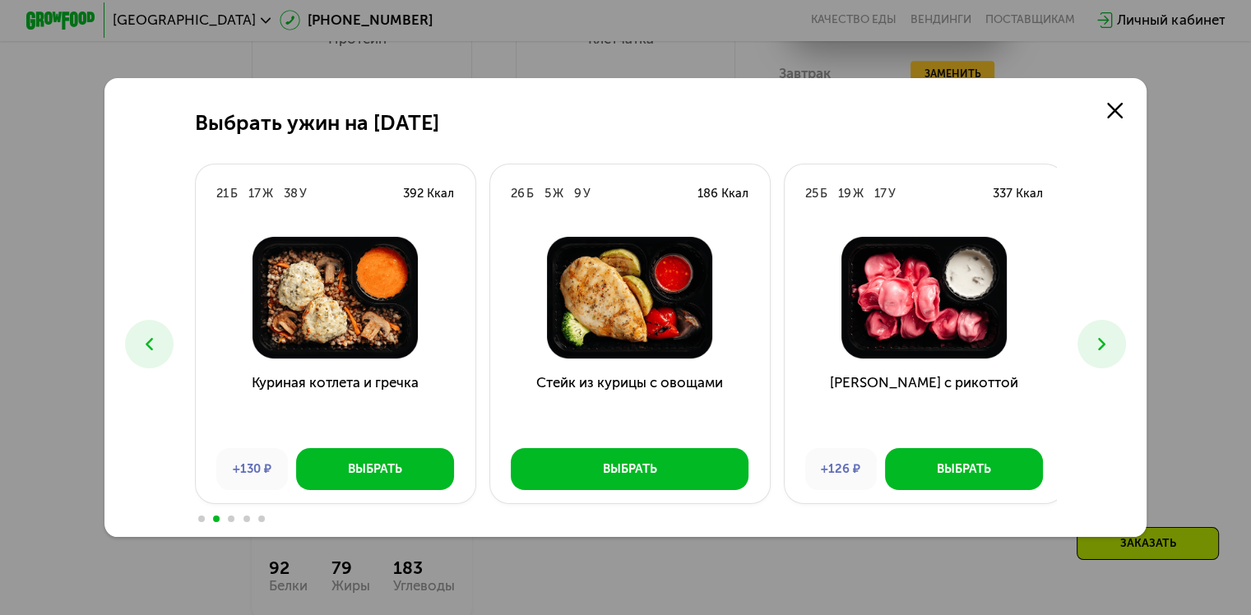
click at [1118, 333] on button at bounding box center [1101, 344] width 49 height 49
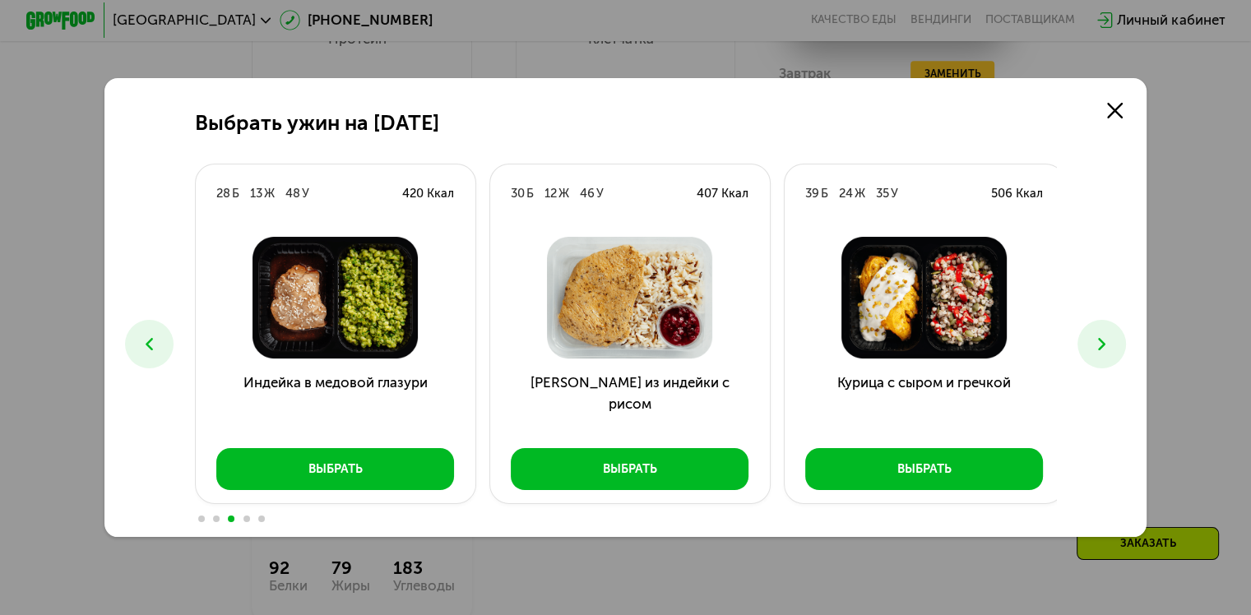
click at [1118, 333] on button at bounding box center [1101, 344] width 49 height 49
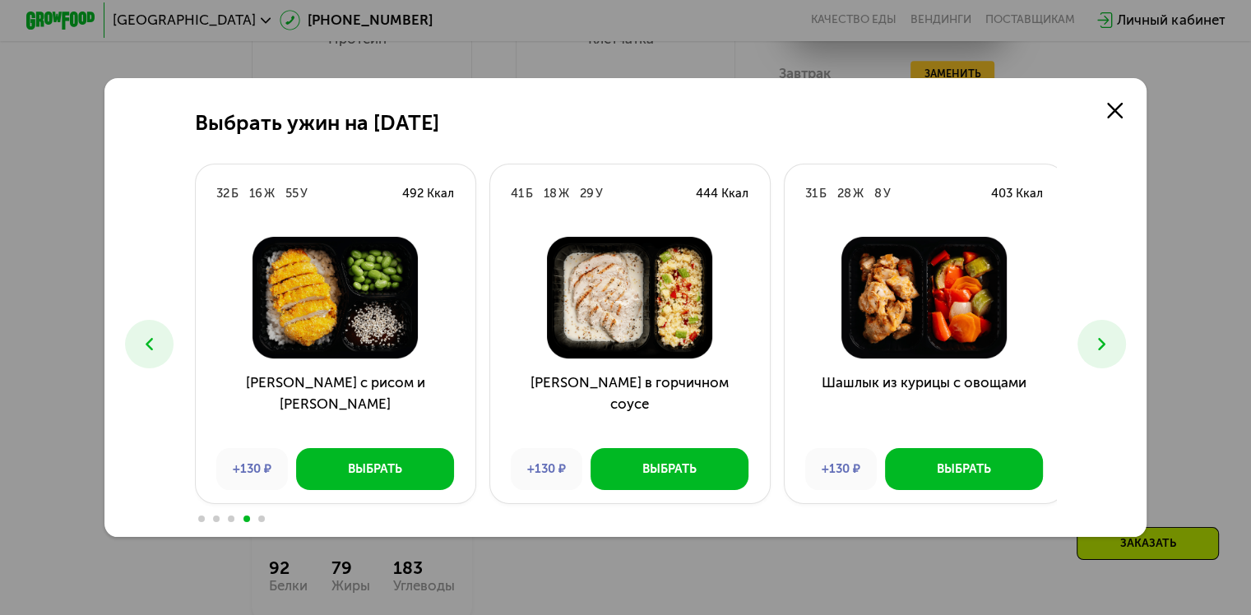
click at [321, 309] on img at bounding box center [335, 298] width 252 height 122
click at [363, 460] on button "Выбрать" at bounding box center [375, 469] width 158 height 42
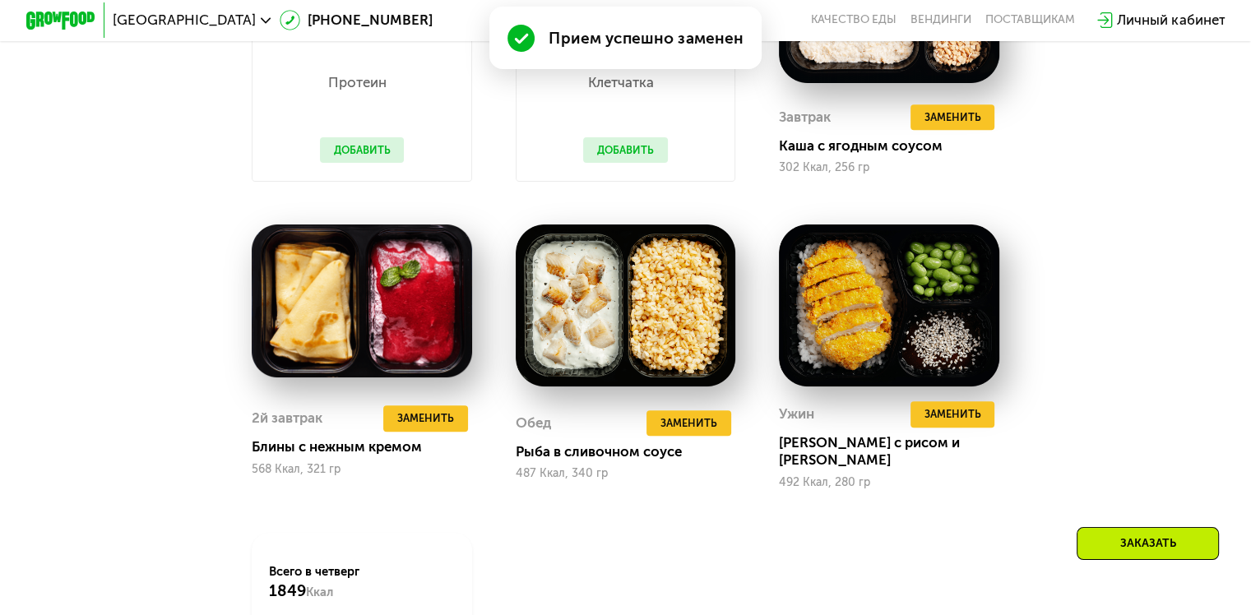
scroll to position [1322, 0]
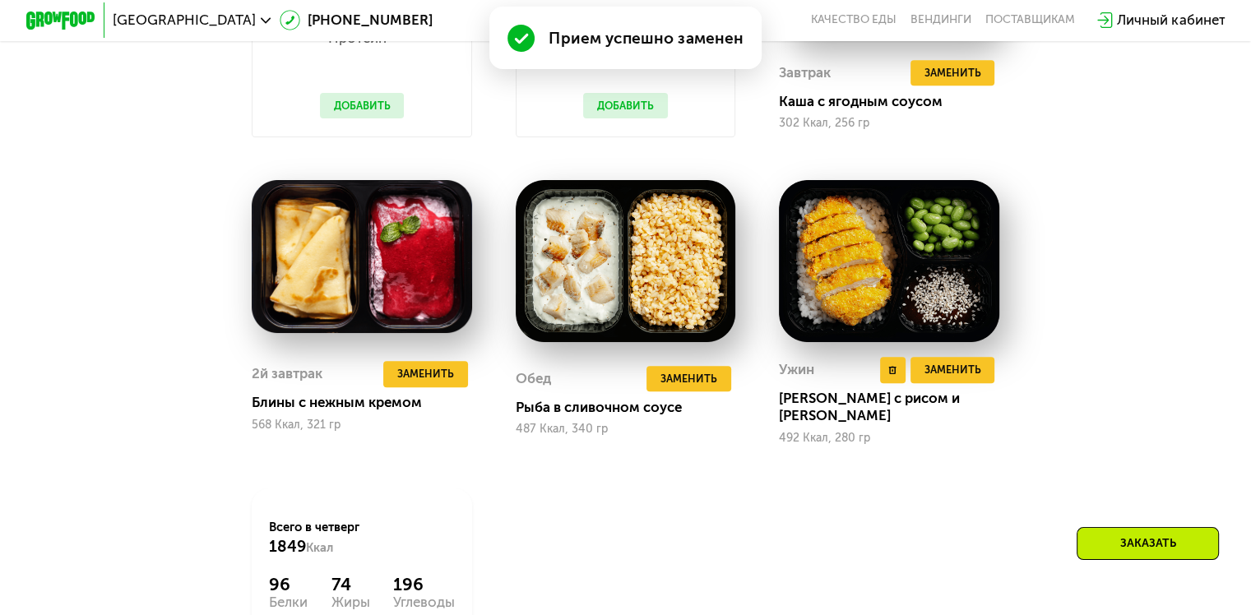
click at [895, 257] on img at bounding box center [889, 261] width 220 height 162
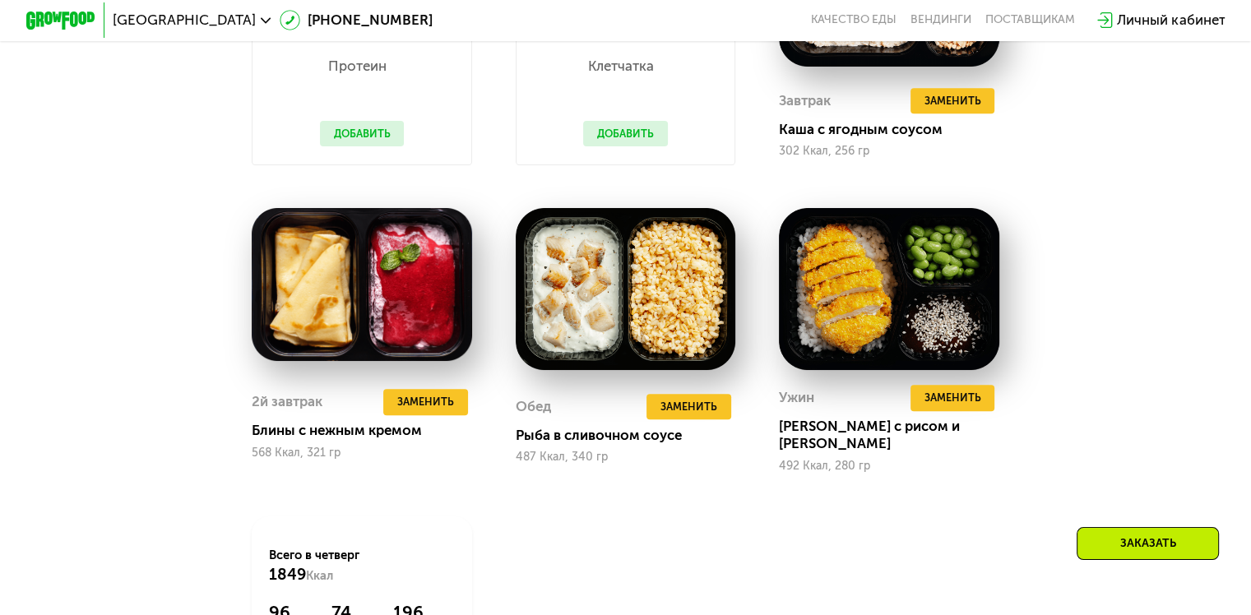
scroll to position [1296, 0]
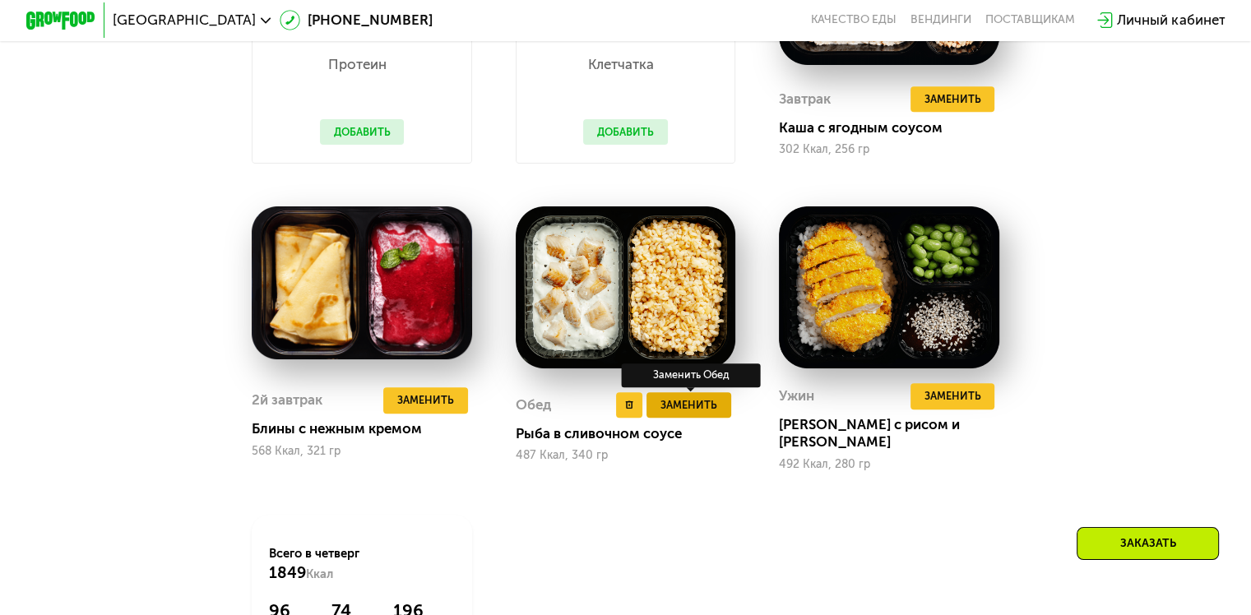
click at [701, 414] on span "Заменить" at bounding box center [688, 404] width 57 height 17
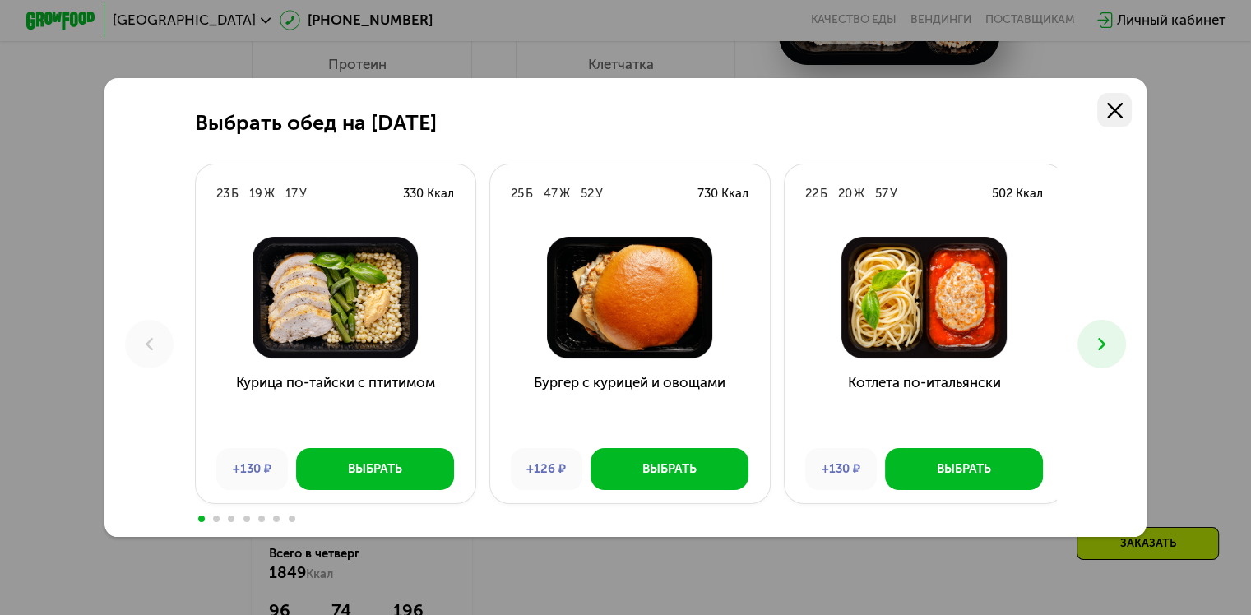
click at [1122, 113] on use at bounding box center [1115, 111] width 16 height 16
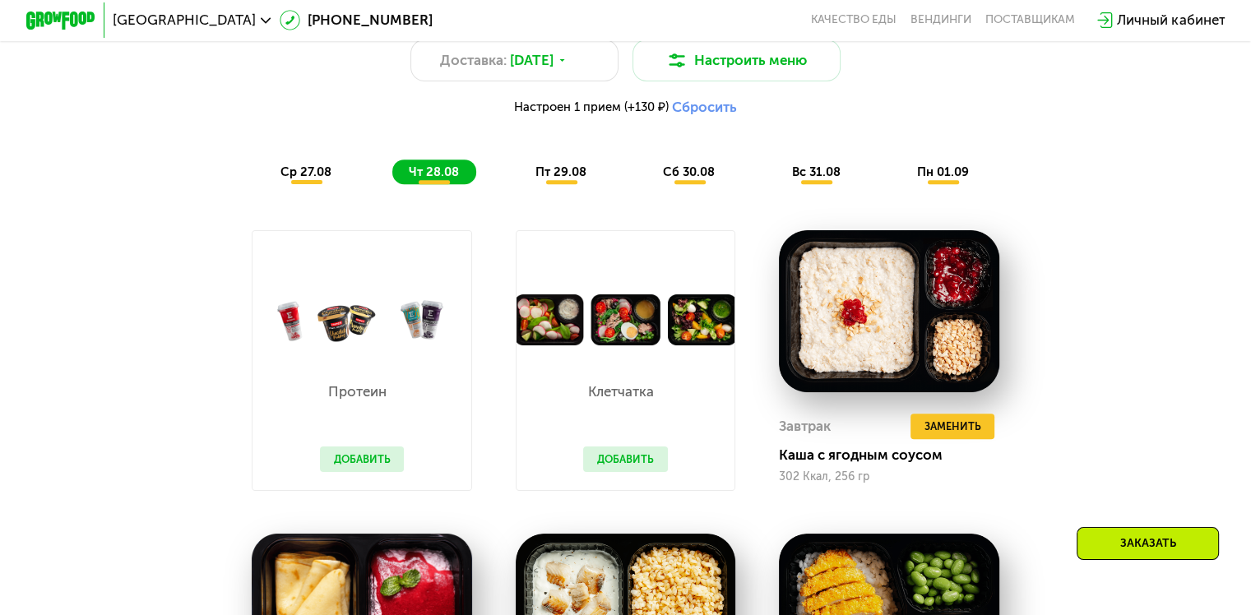
scroll to position [962, 0]
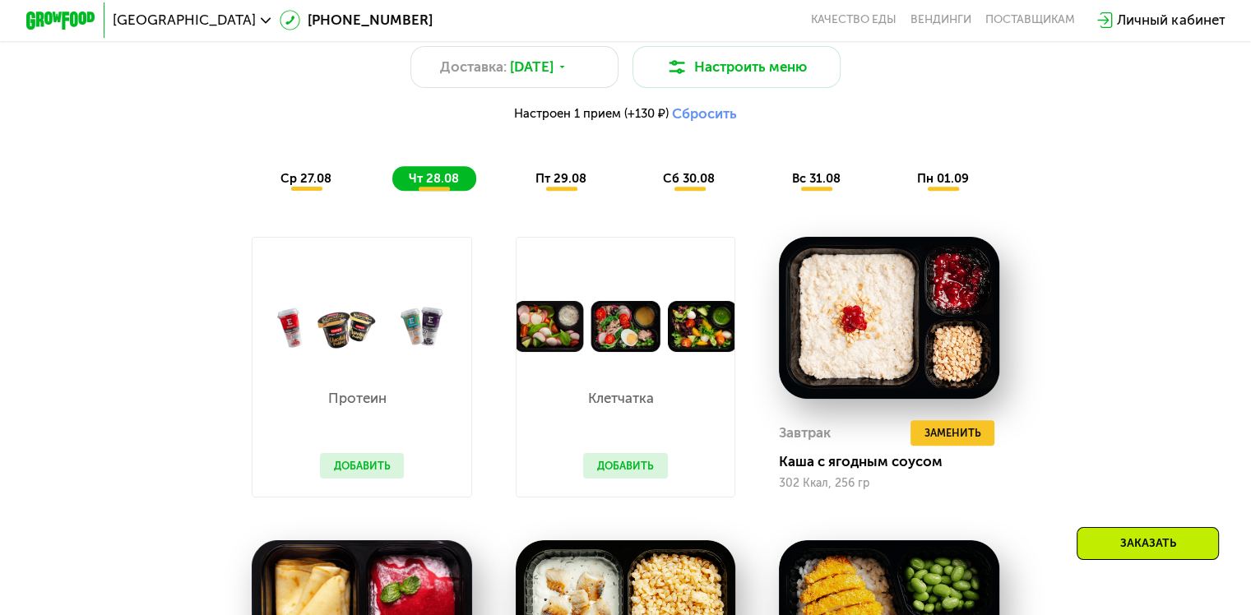
click at [557, 186] on span "пт 29.08" at bounding box center [560, 178] width 51 height 15
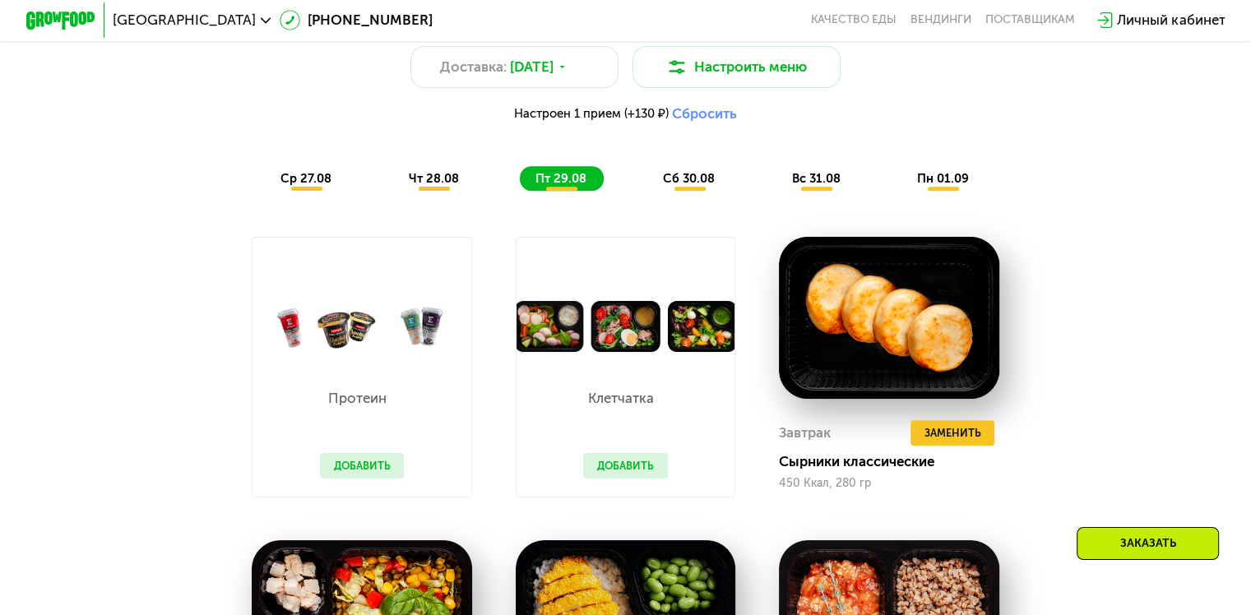
click at [1112, 439] on div "Сбалансированное питание на каждый день Доставка: 27 авг, ср Настроить меню Нас…" at bounding box center [625, 529] width 1070 height 1085
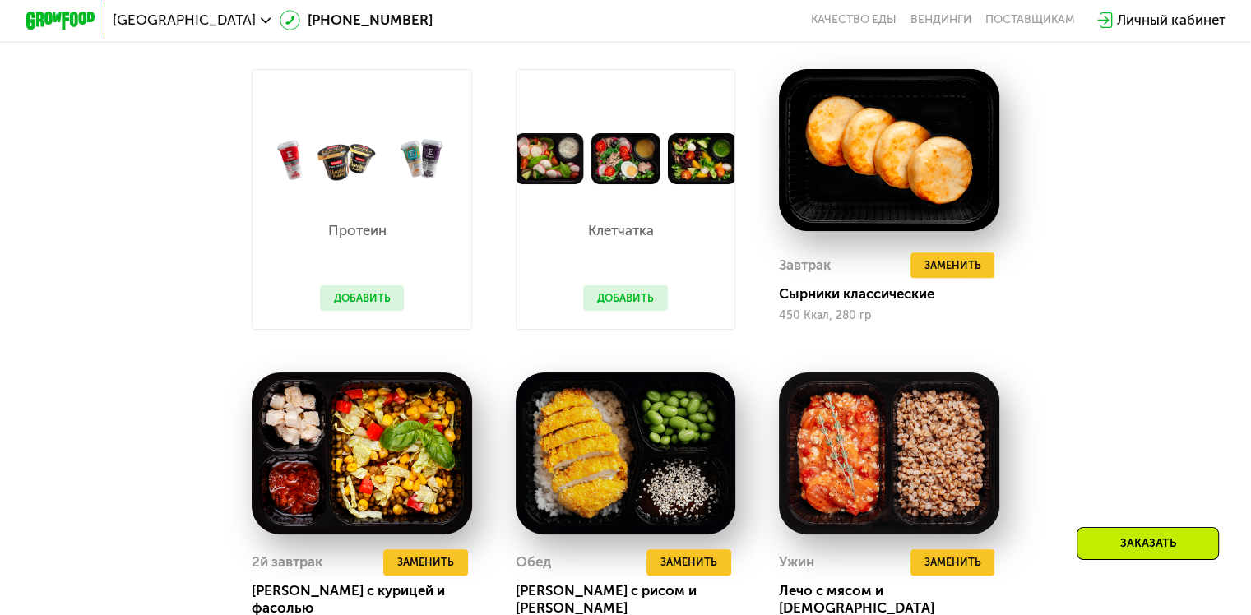
scroll to position [1126, 0]
